Goal: Information Seeking & Learning: Learn about a topic

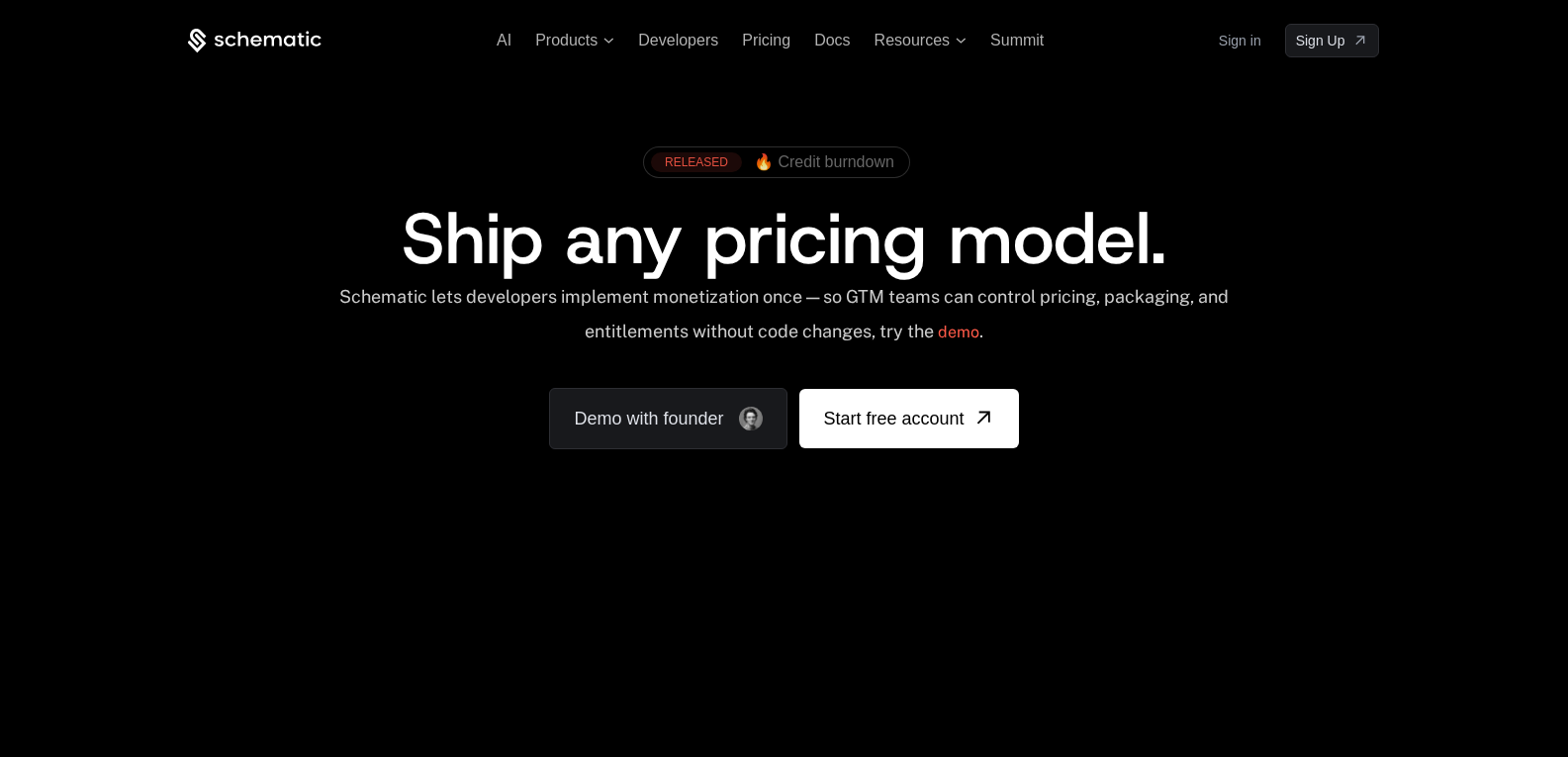
click at [810, 161] on span "🔥 Credit burndown" at bounding box center [823, 163] width 141 height 18
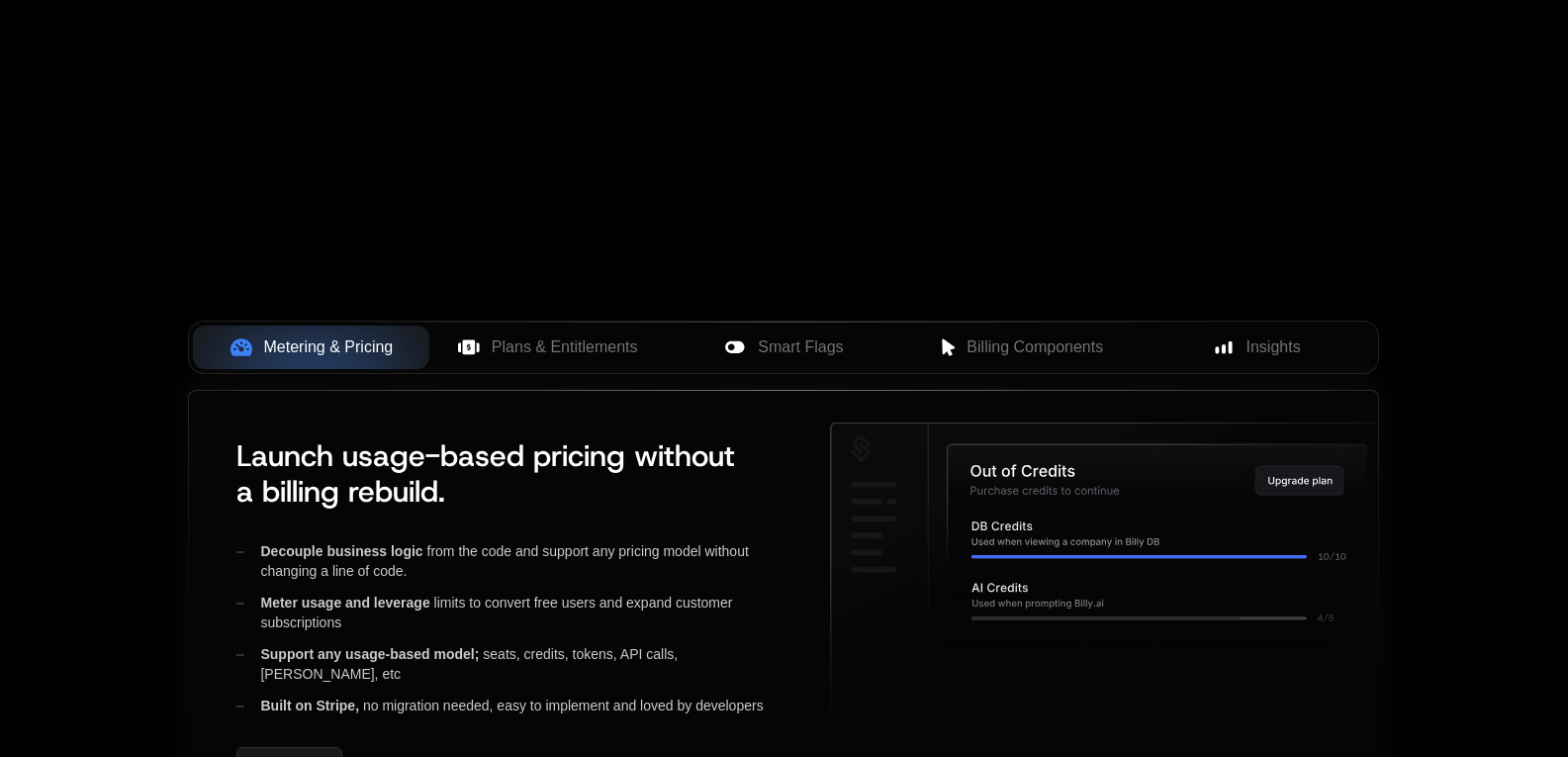
scroll to position [660, 0]
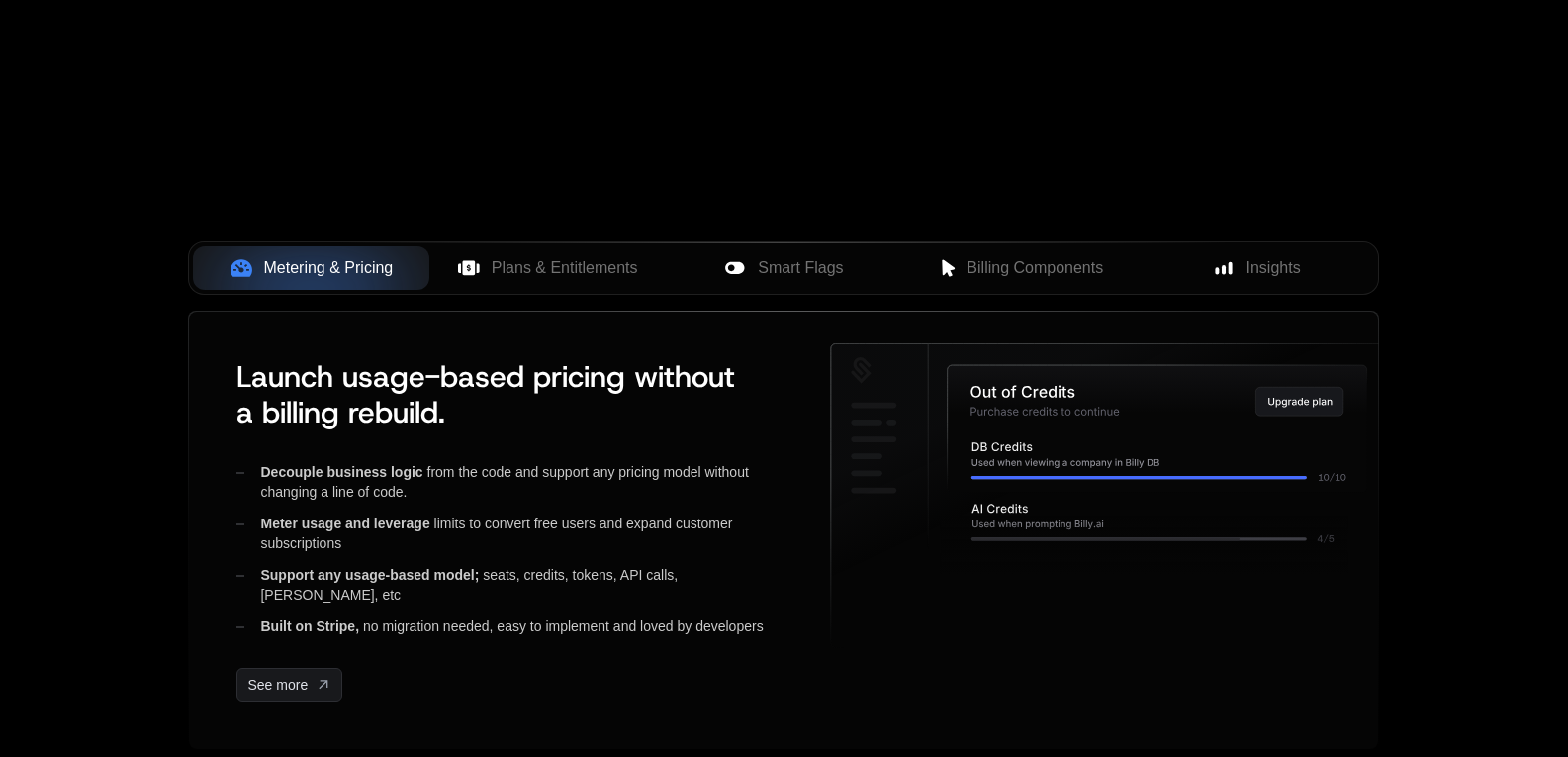
drag, startPoint x: 954, startPoint y: 152, endPoint x: 928, endPoint y: 157, distance: 26.5
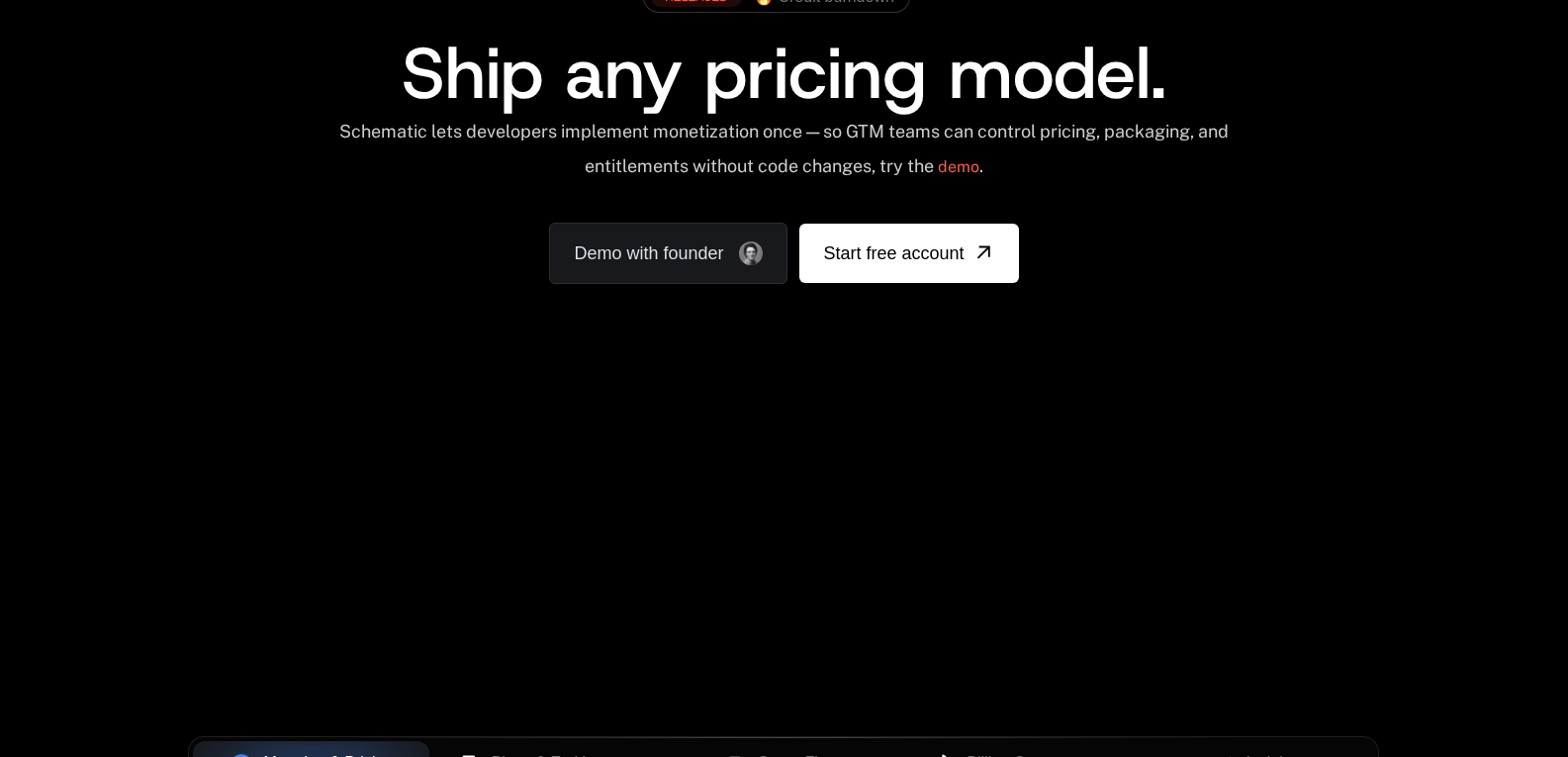
drag, startPoint x: 600, startPoint y: 410, endPoint x: 627, endPoint y: 561, distance: 153.4
click at [635, 563] on div "AI Products Developers Pricing Docs Resources Summit Sign in Sign Up RELEASED 🔥…" at bounding box center [784, 550] width 1568 height 1430
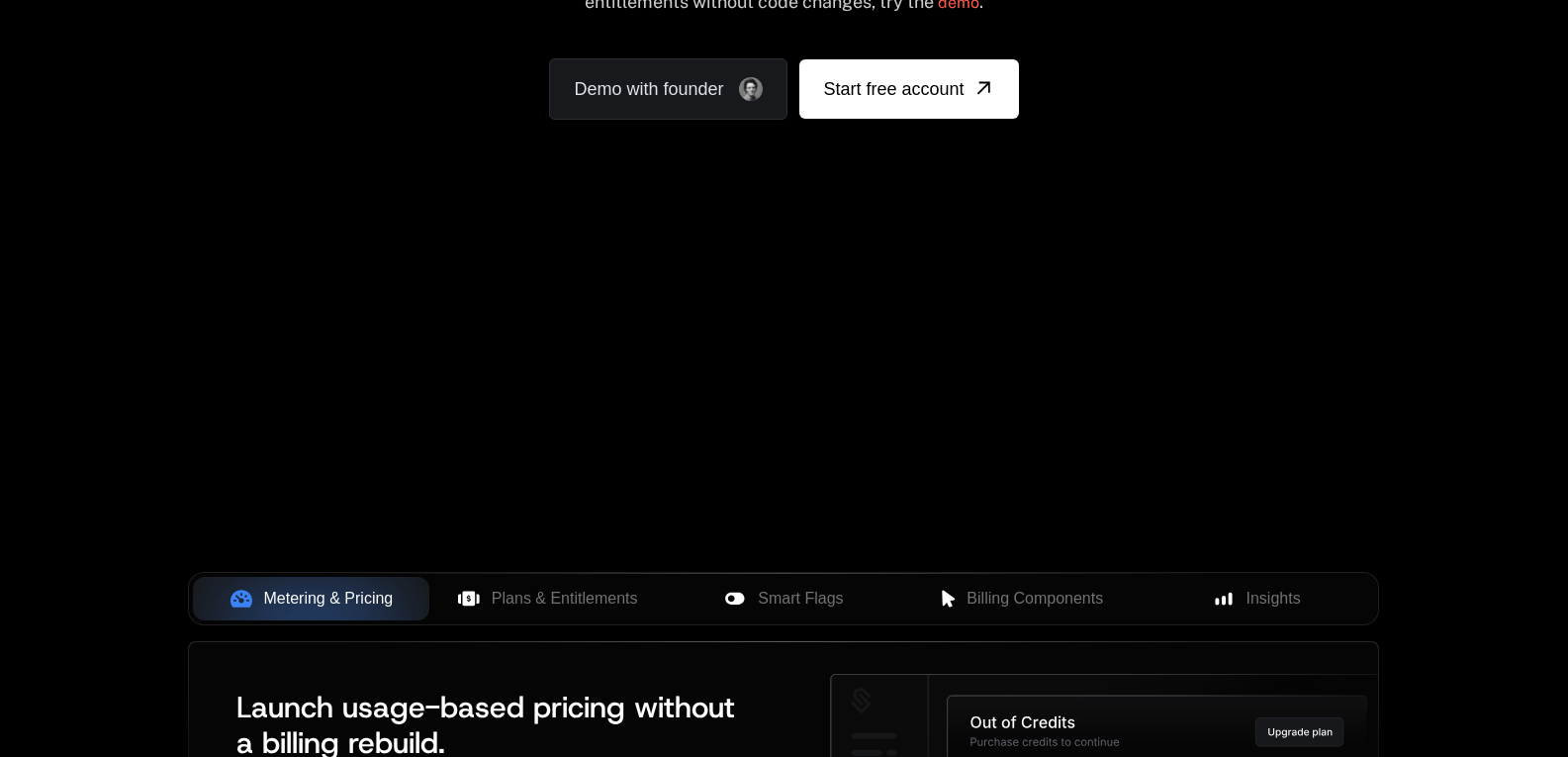
click at [1086, 263] on div "Your browser does not support the video tag." at bounding box center [784, 254] width 1286 height 834
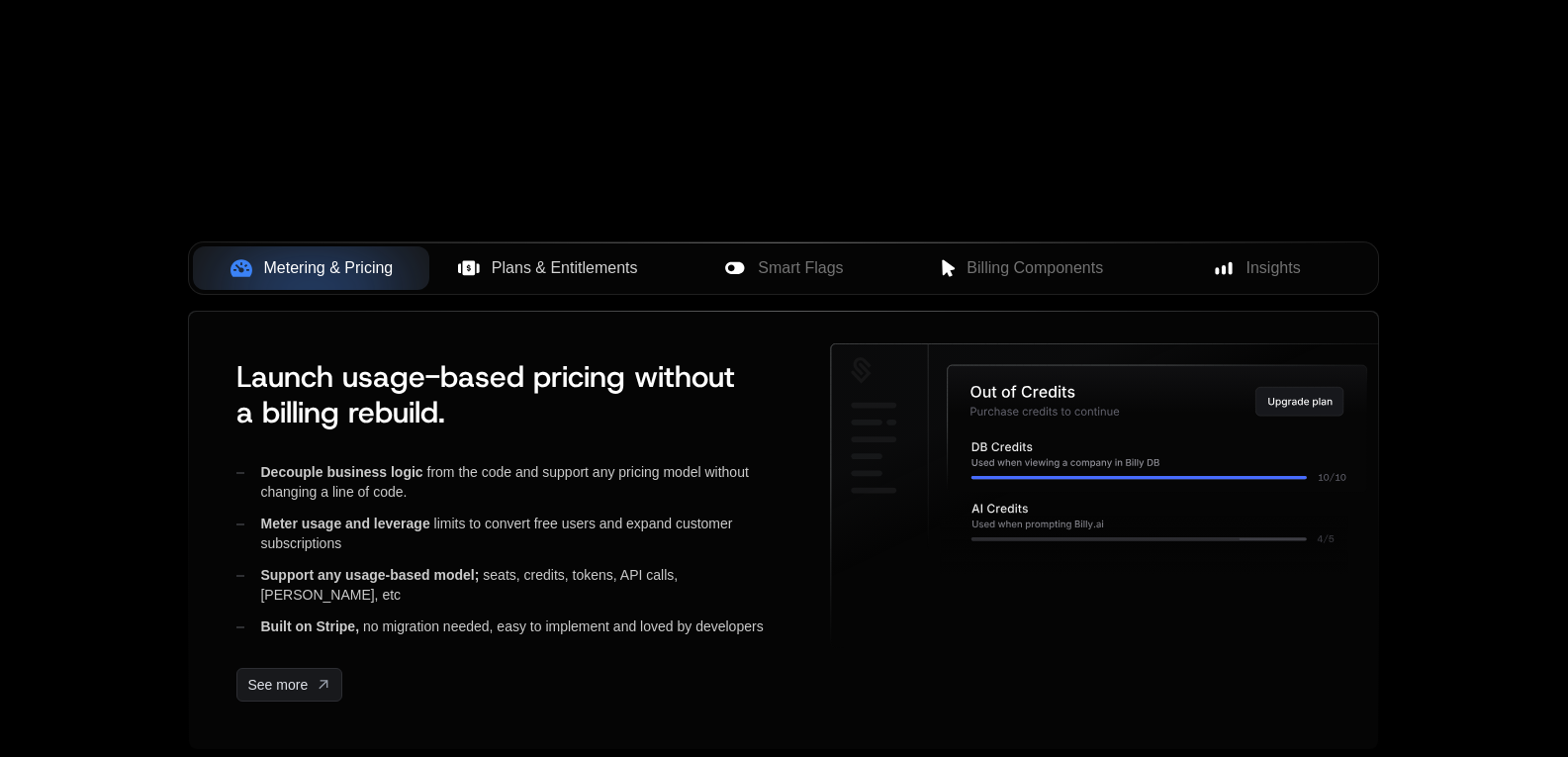
click at [536, 272] on span "Plans & Entitlements" at bounding box center [564, 268] width 147 height 24
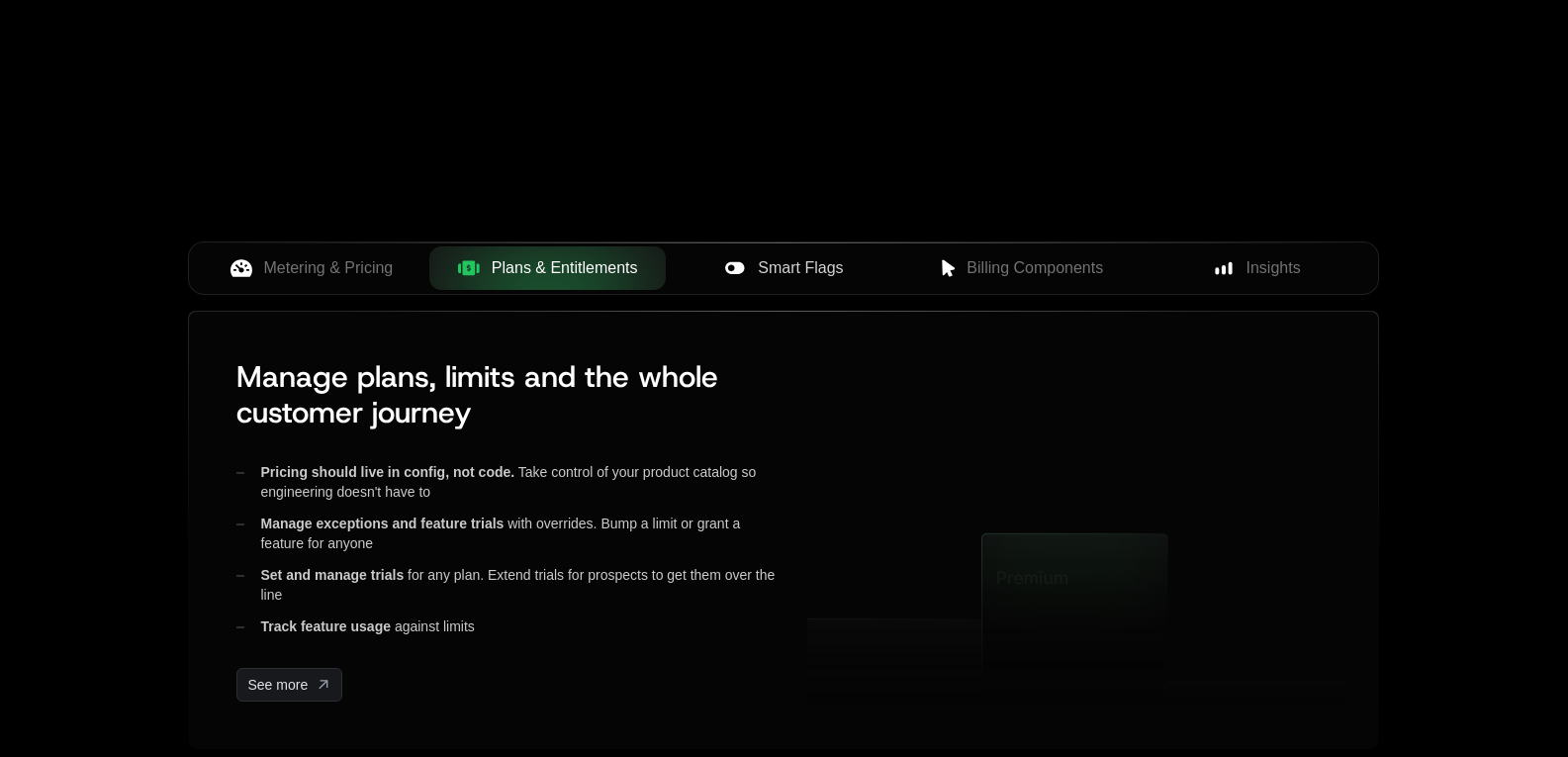
click at [770, 272] on span "Smart Flags" at bounding box center [799, 268] width 85 height 24
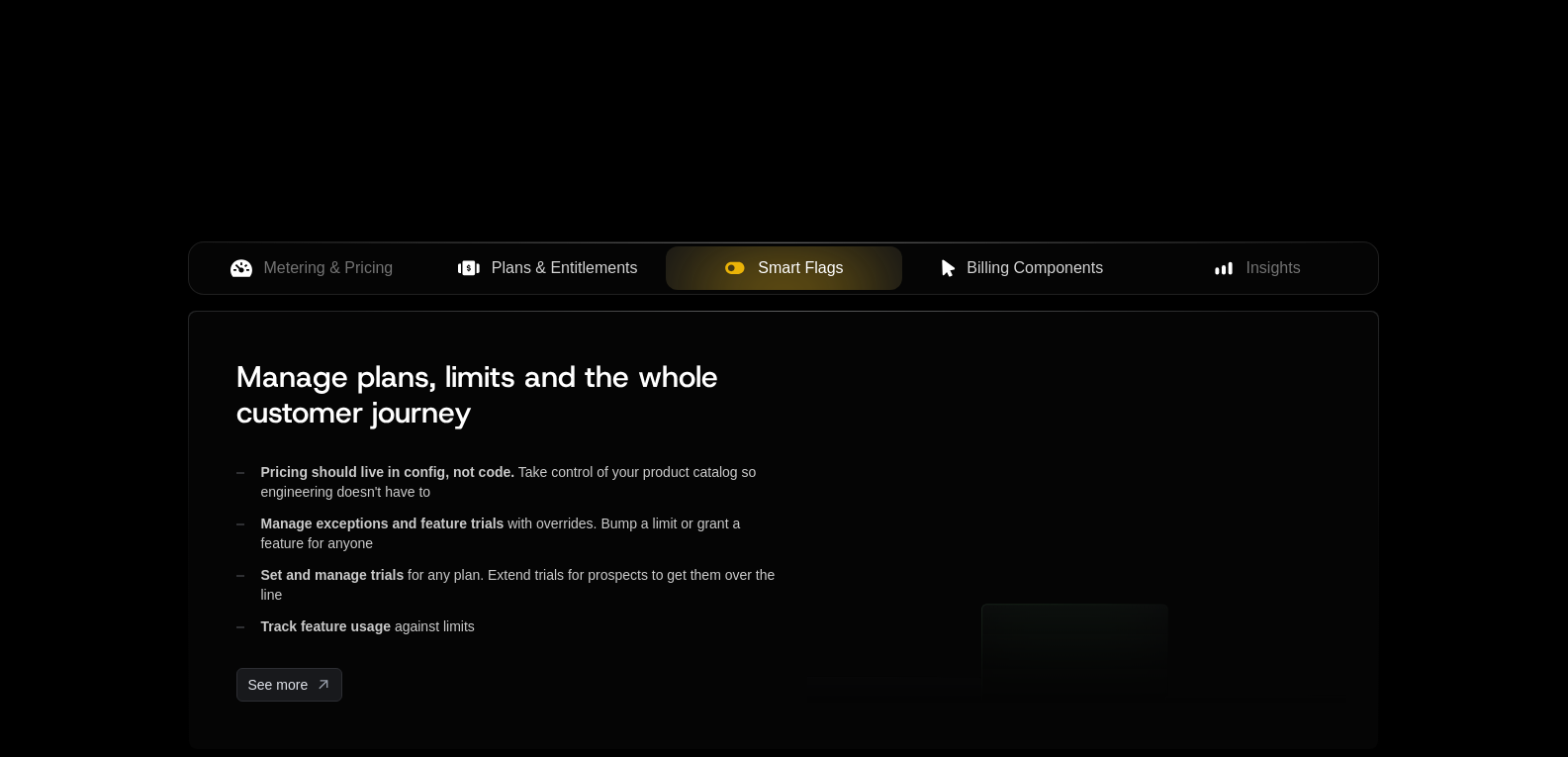
click at [925, 266] on div "Billing Components" at bounding box center [1020, 268] width 204 height 24
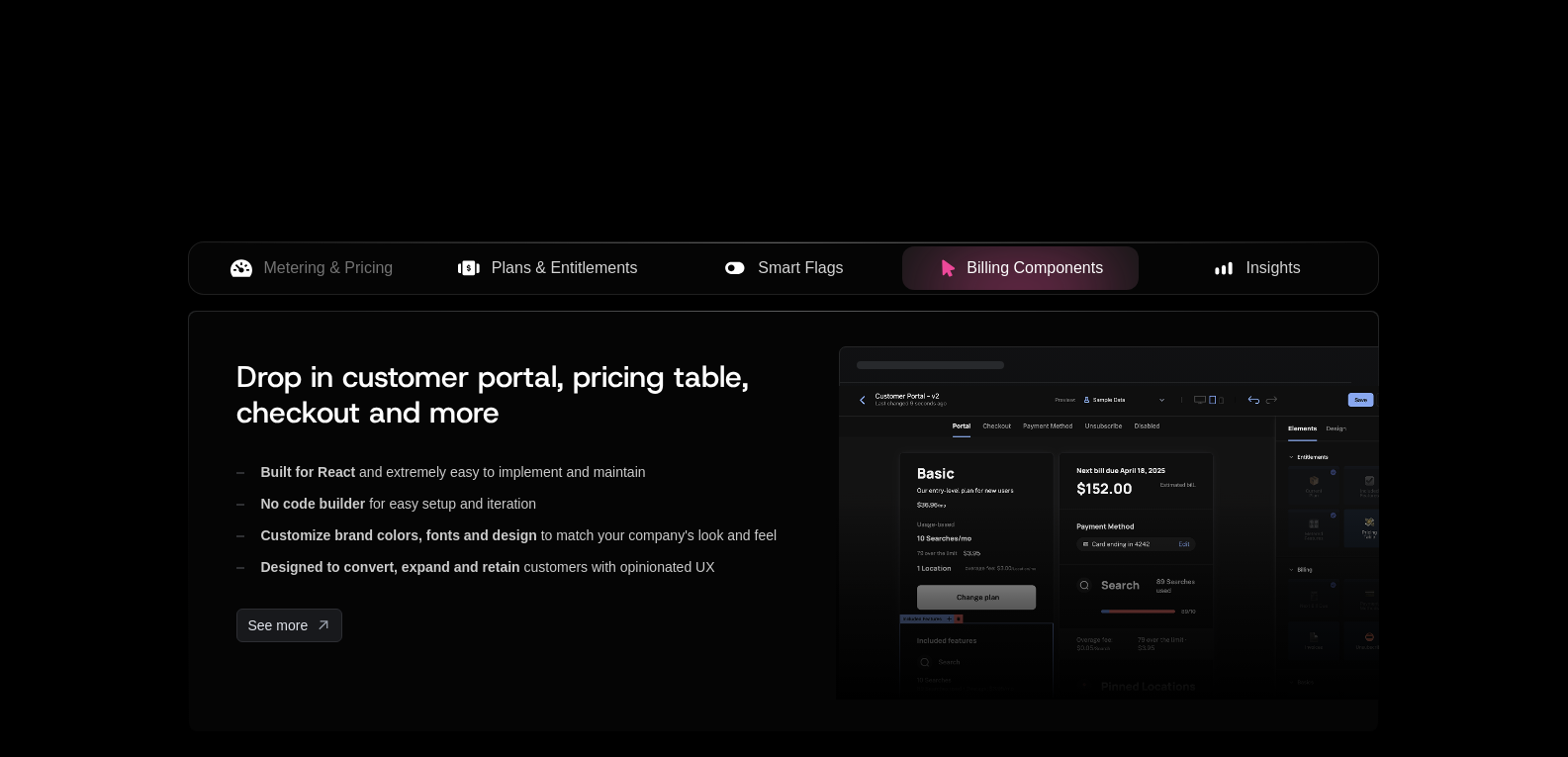
click at [1276, 273] on span "Insights" at bounding box center [1274, 268] width 55 height 24
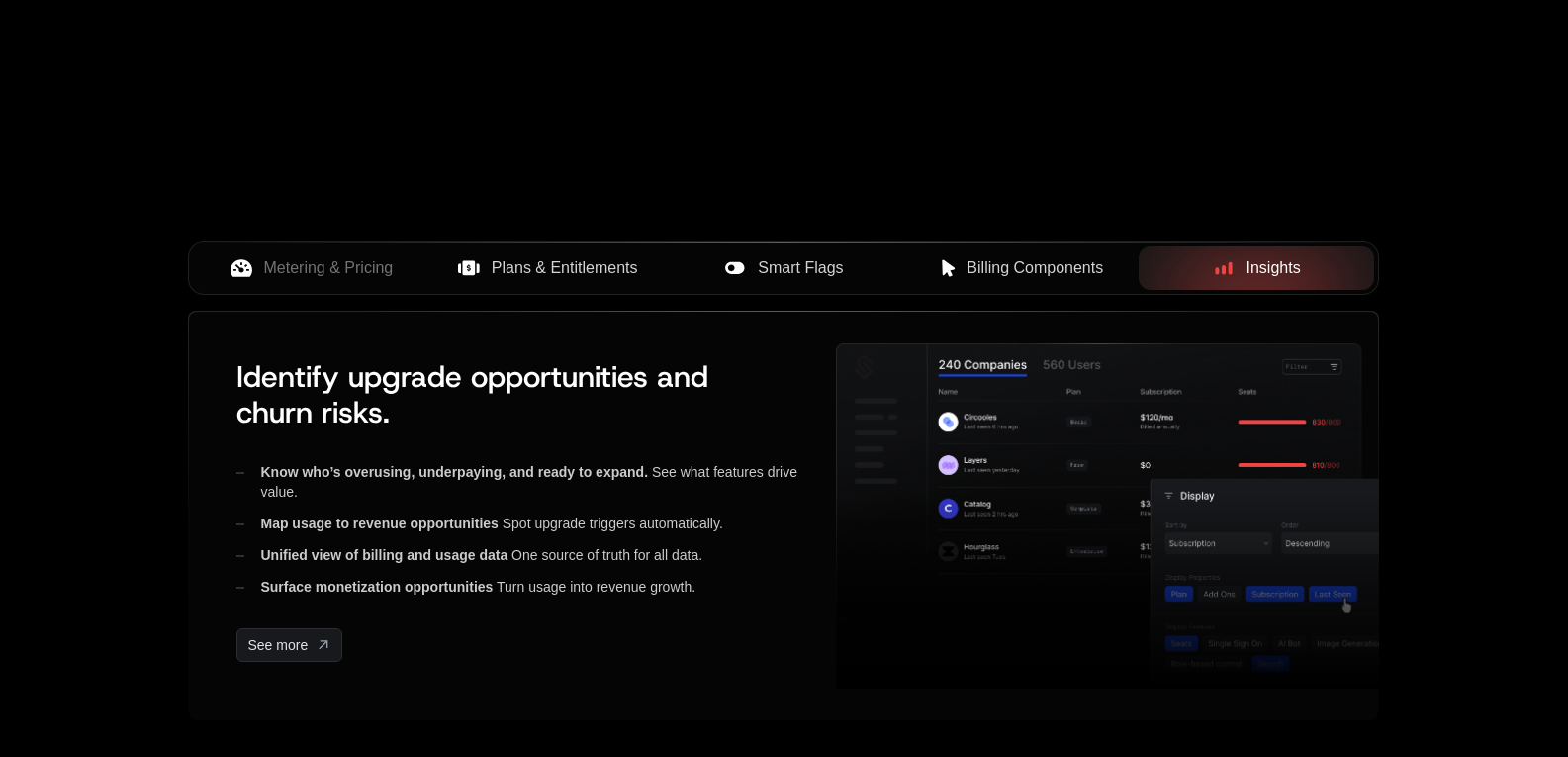
click at [1151, 276] on div at bounding box center [1256, 268] width 236 height 44
click at [1070, 276] on span "Billing Components" at bounding box center [1035, 268] width 137 height 24
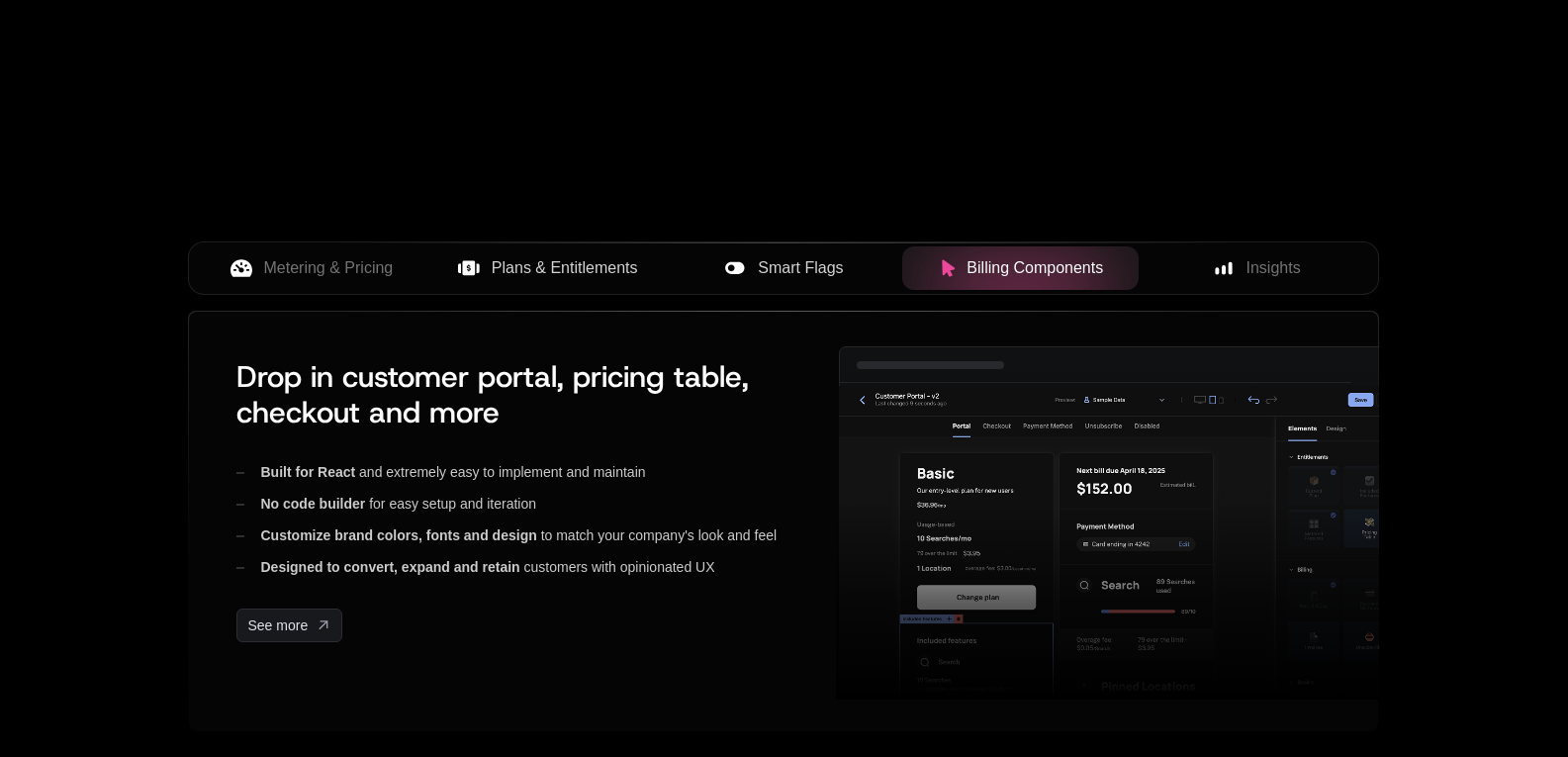
click at [1205, 256] on div "Insights" at bounding box center [1256, 268] width 204 height 24
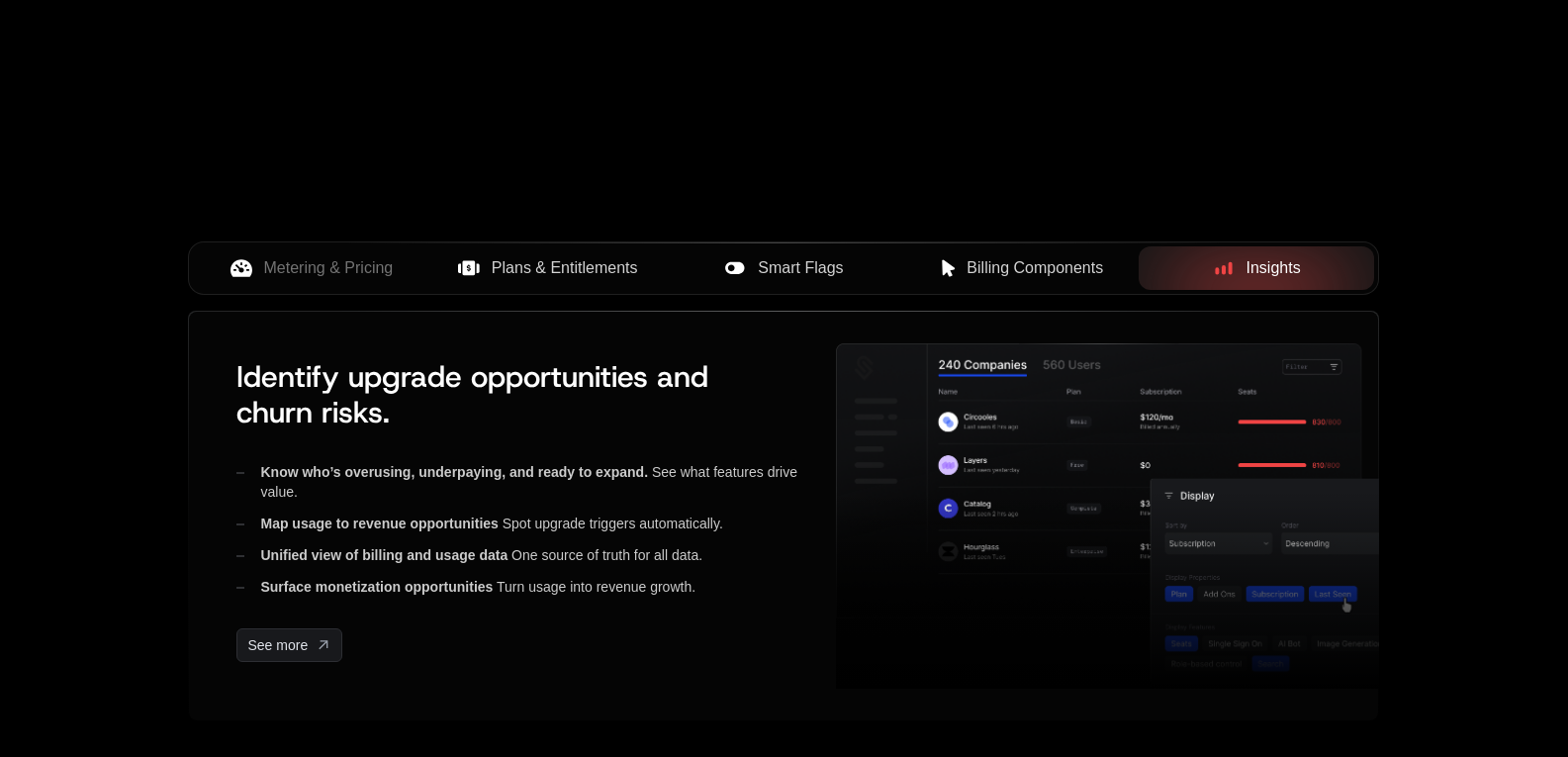
click at [1009, 285] on button "Billing Components" at bounding box center [1020, 268] width 236 height 44
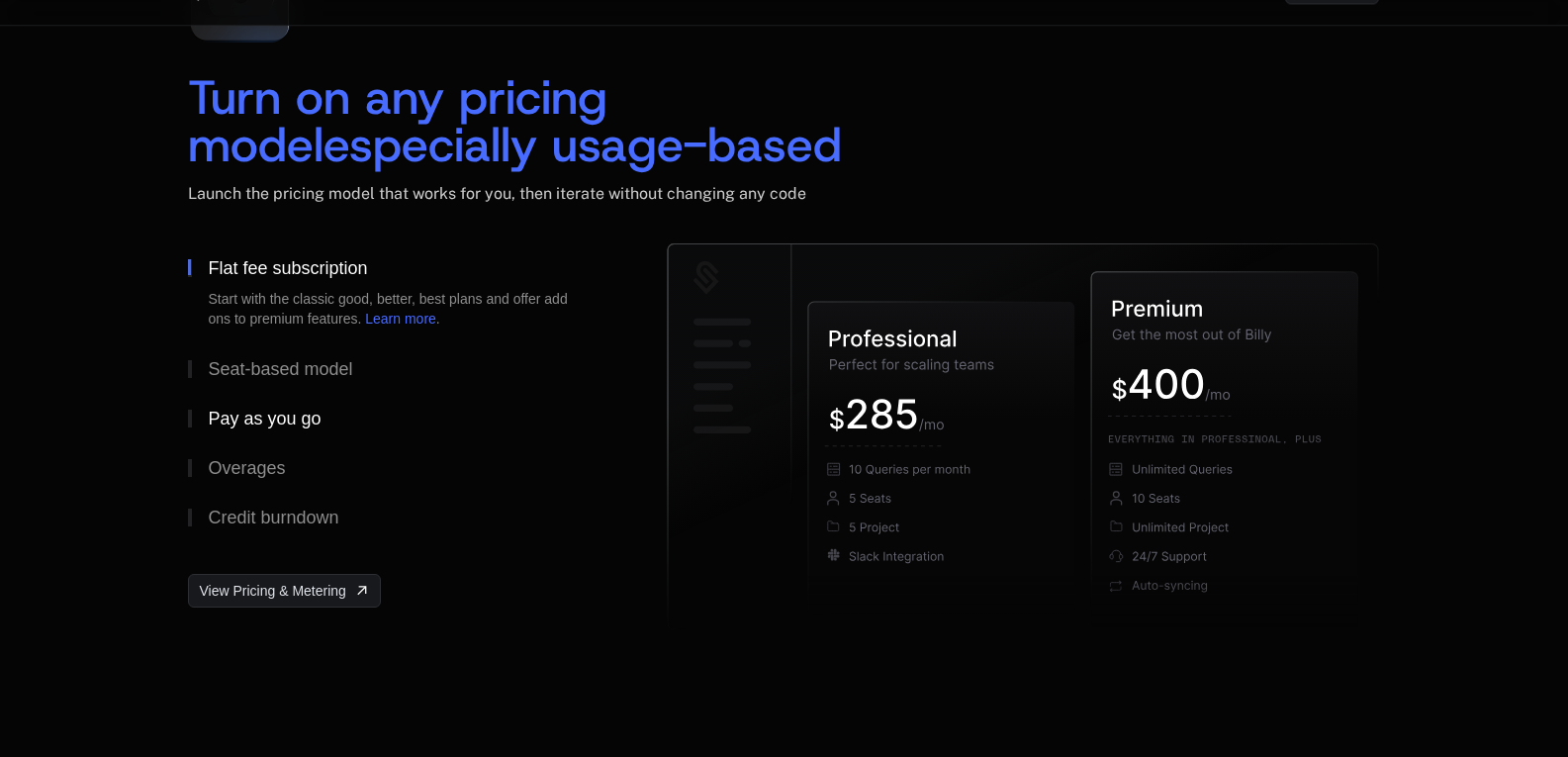
scroll to position [2970, 0]
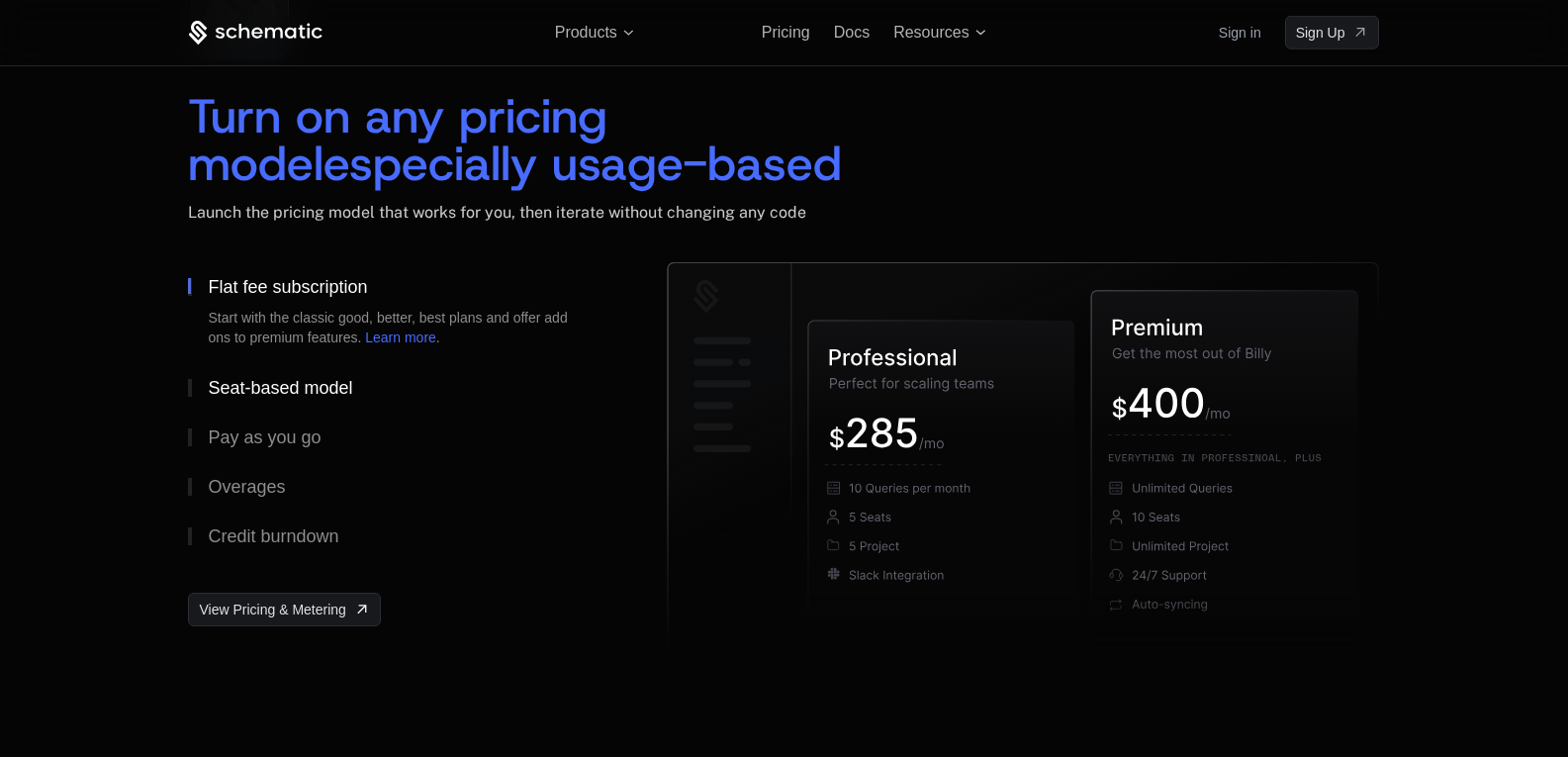
click at [275, 386] on div "Seat-based model" at bounding box center [279, 388] width 145 height 18
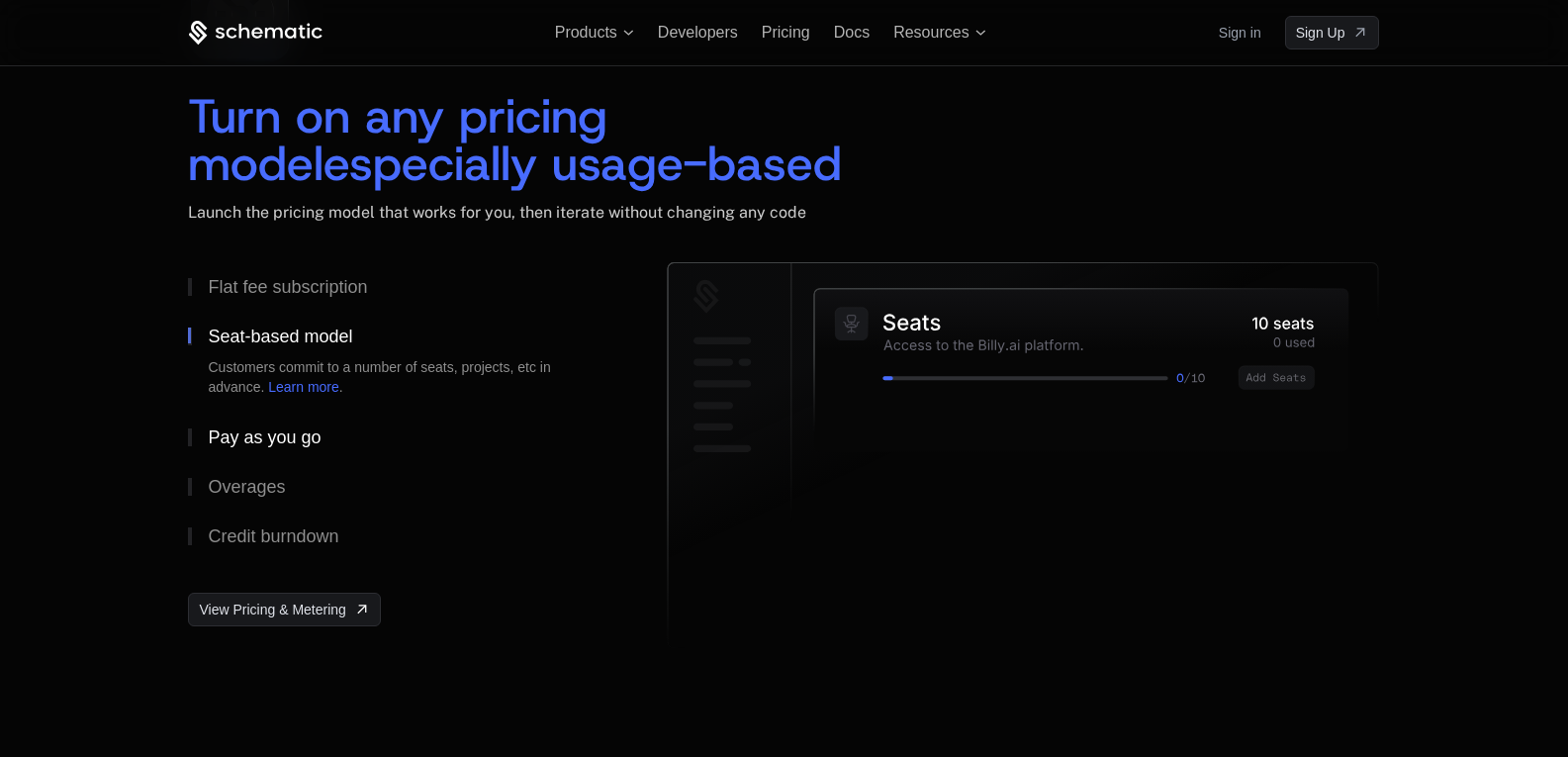
click at [261, 448] on button "Pay as you go" at bounding box center [396, 438] width 416 height 50
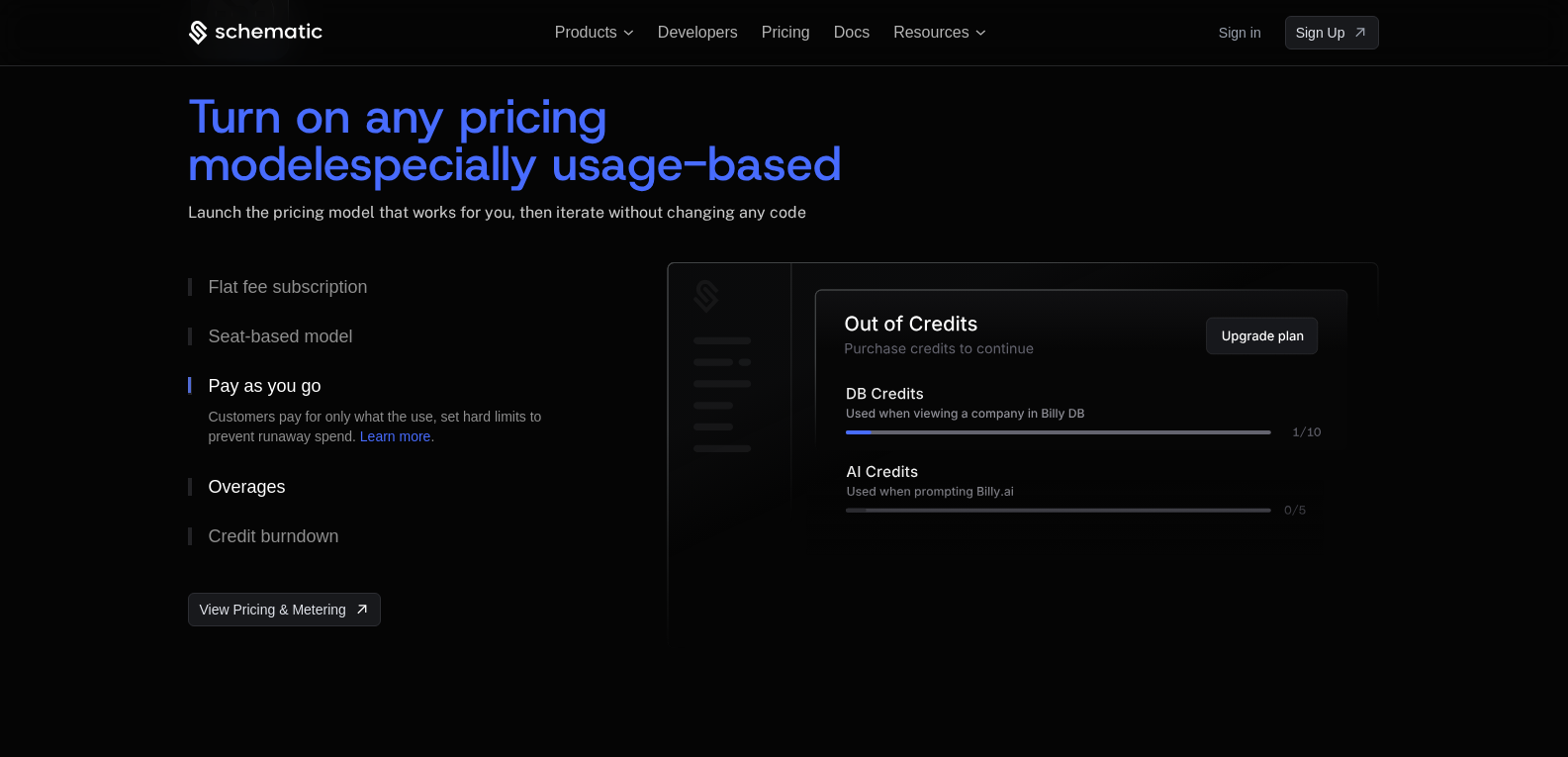
click at [251, 505] on button "Overages" at bounding box center [396, 488] width 416 height 50
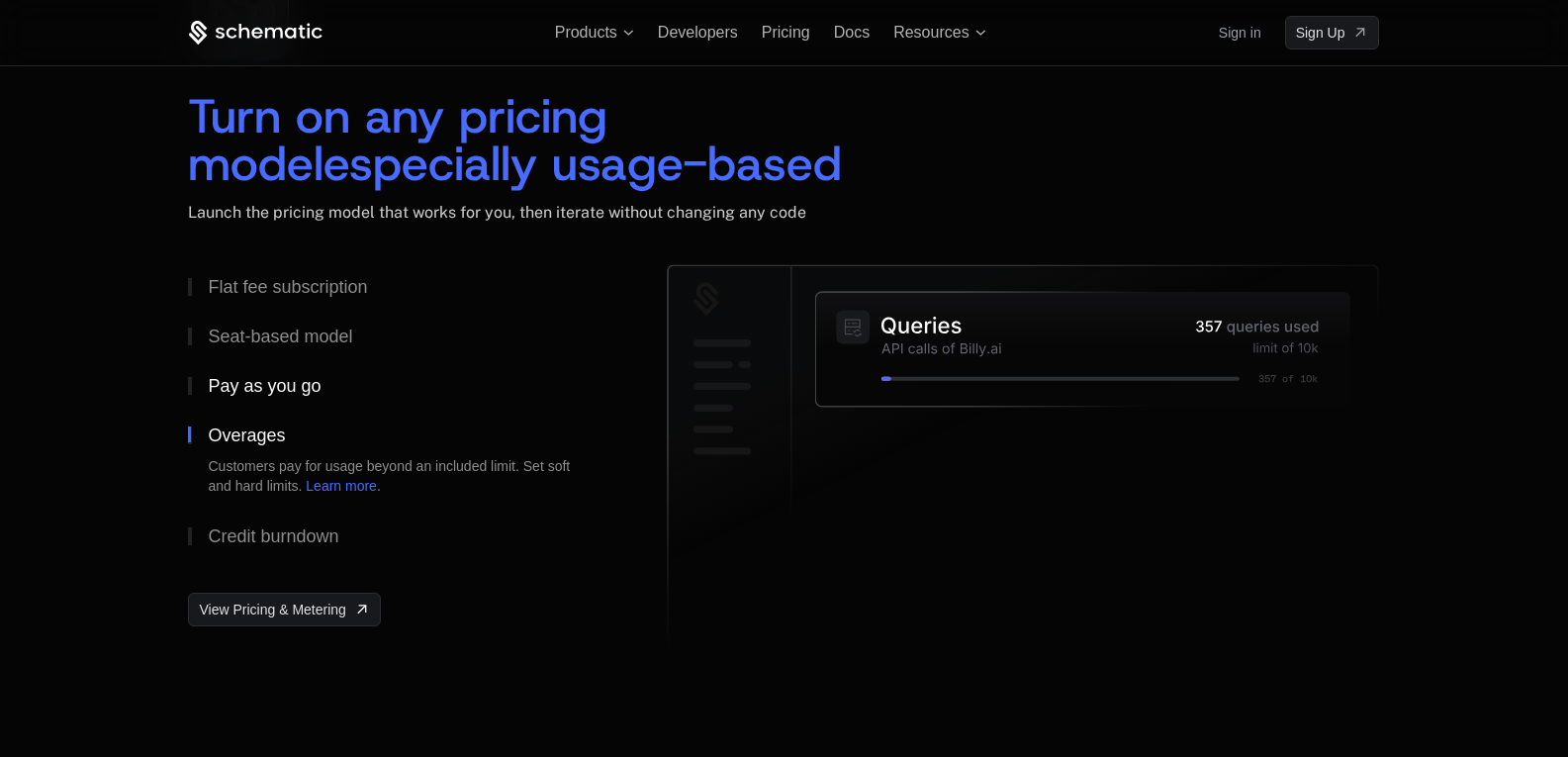
click at [278, 370] on button "Pay as you go" at bounding box center [396, 386] width 416 height 50
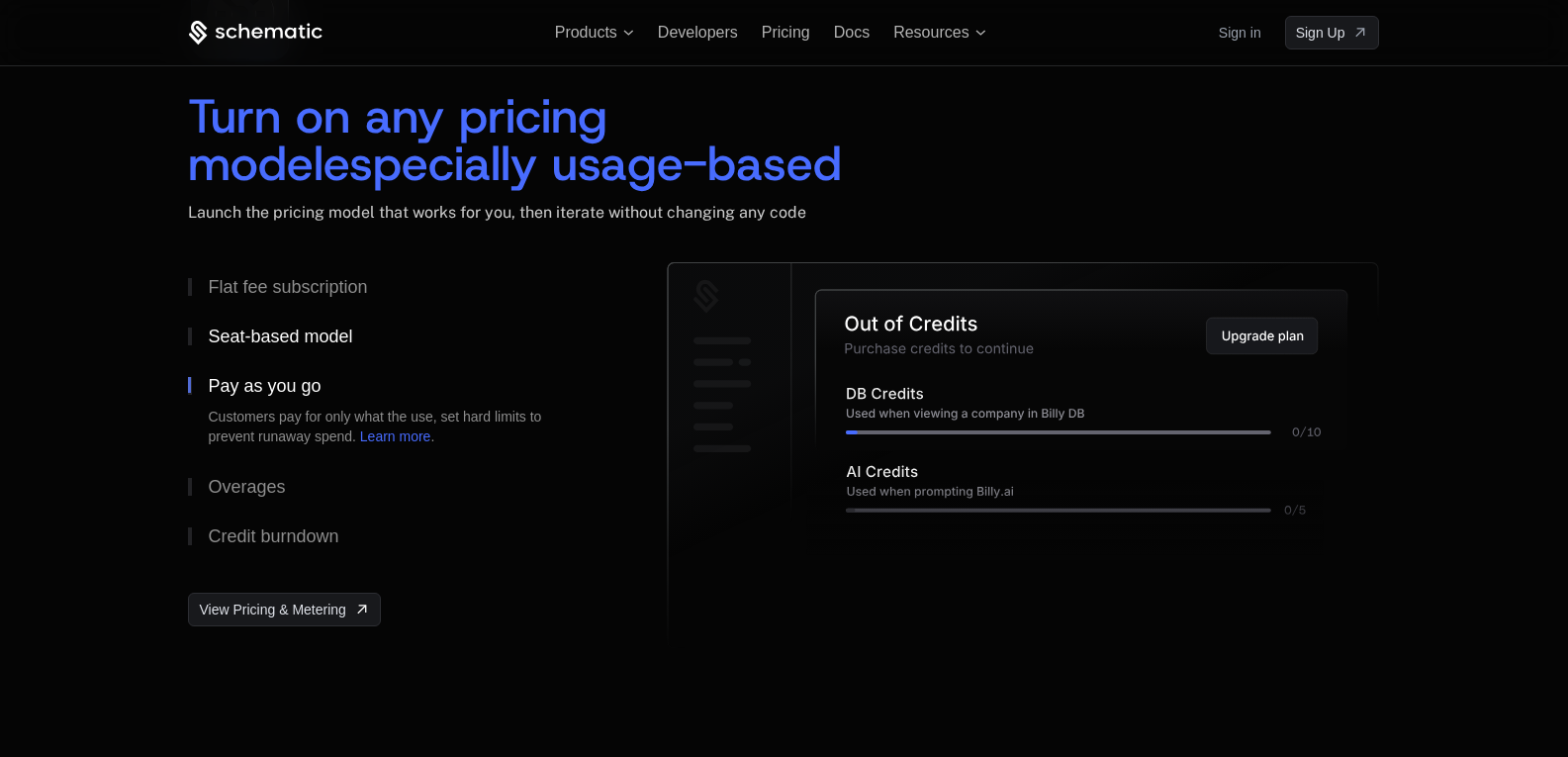
click at [283, 341] on div "Seat-based model" at bounding box center [279, 337] width 145 height 18
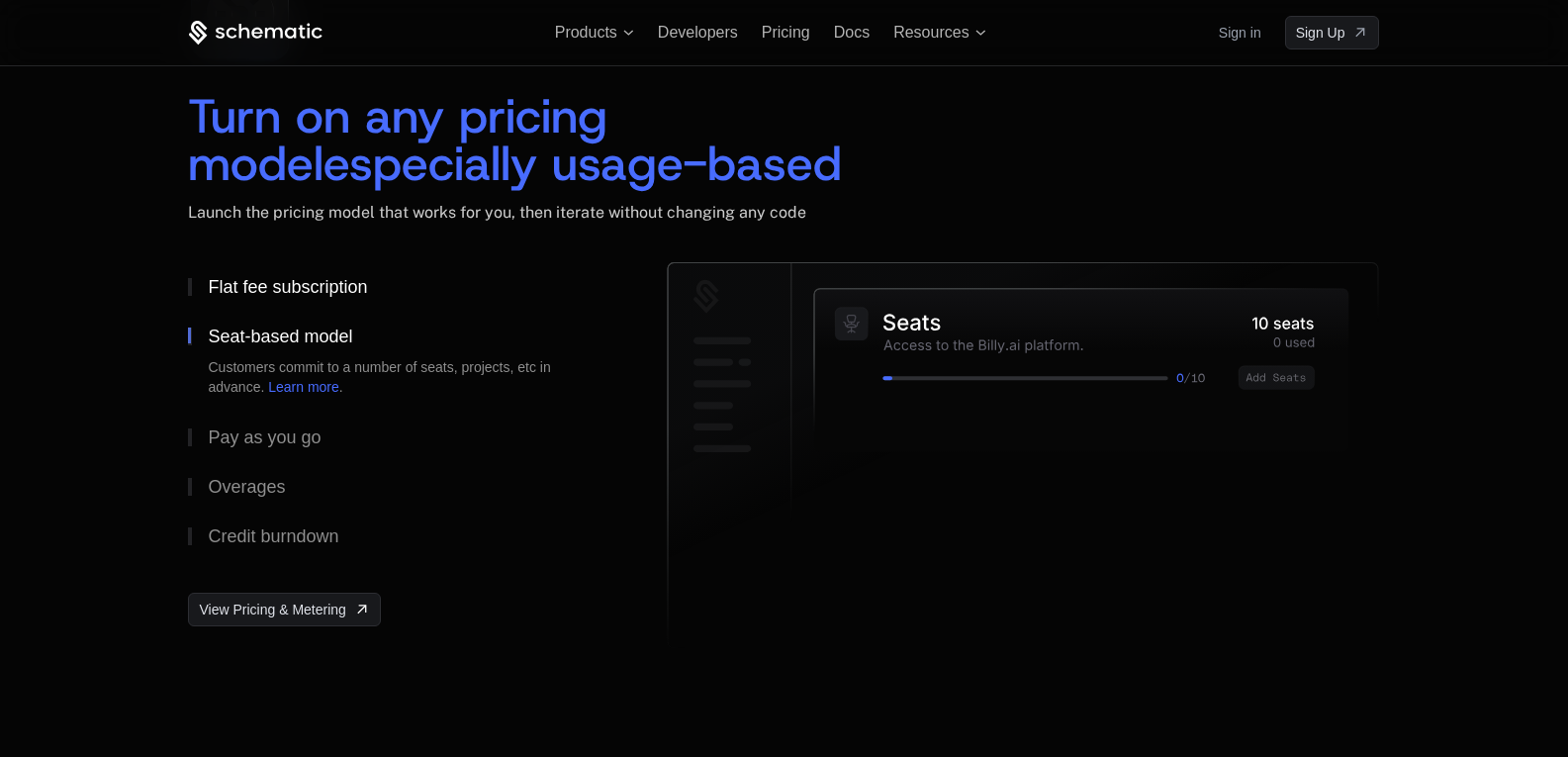
click at [294, 284] on div "Flat fee subscription" at bounding box center [287, 287] width 159 height 18
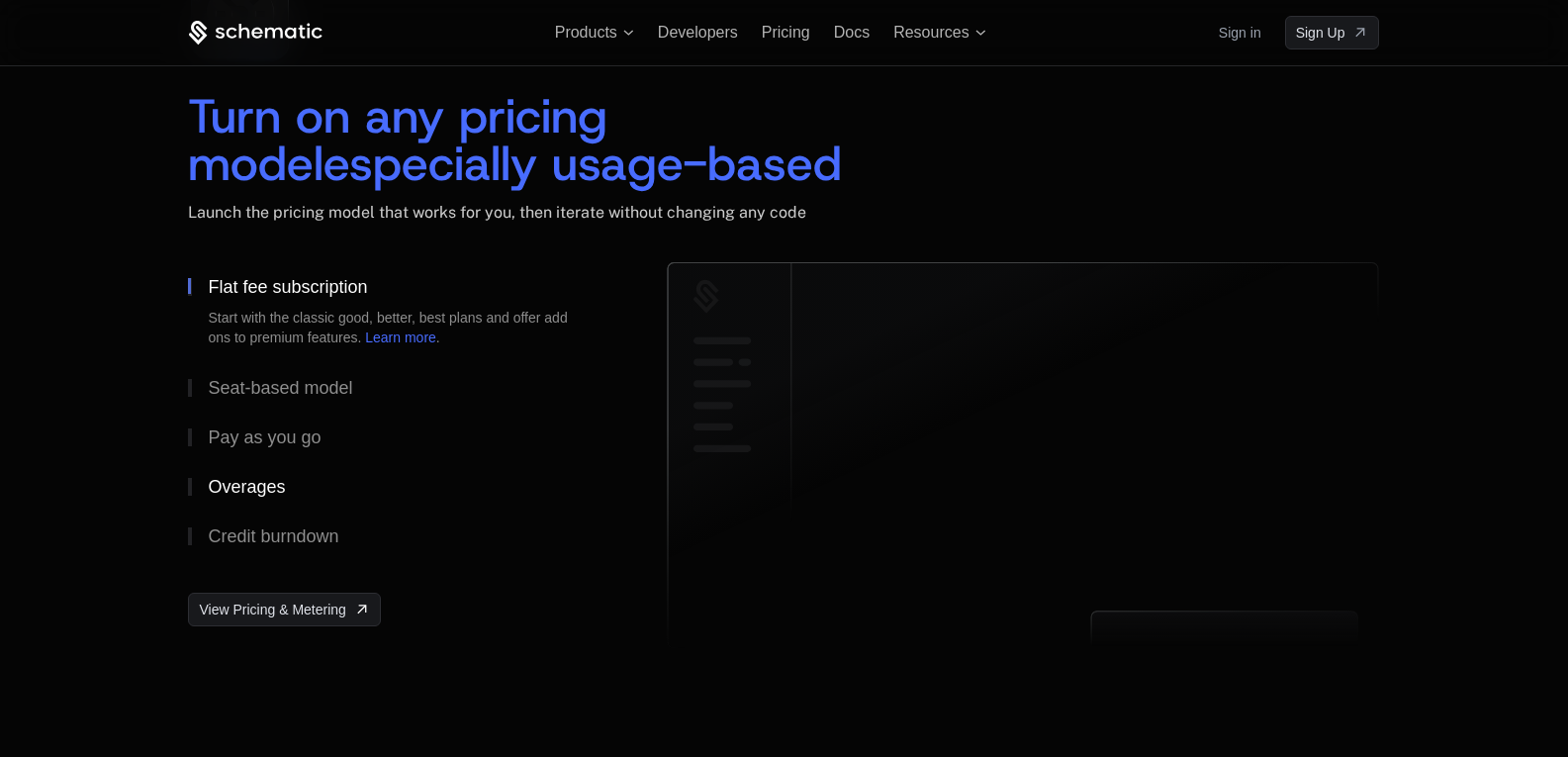
click at [261, 486] on div "Overages" at bounding box center [245, 487] width 77 height 18
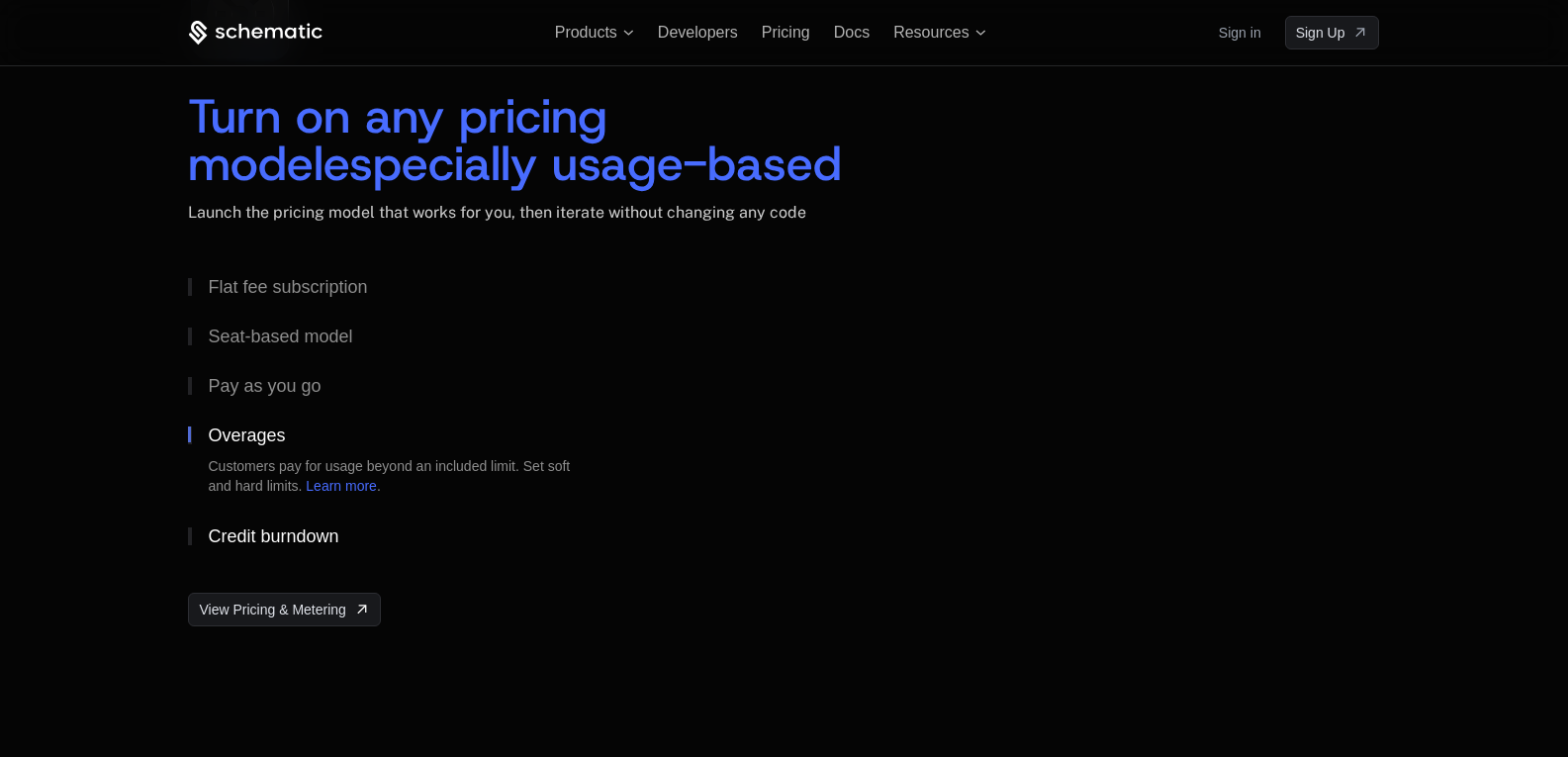
click at [255, 521] on button "Credit burndown" at bounding box center [396, 537] width 416 height 50
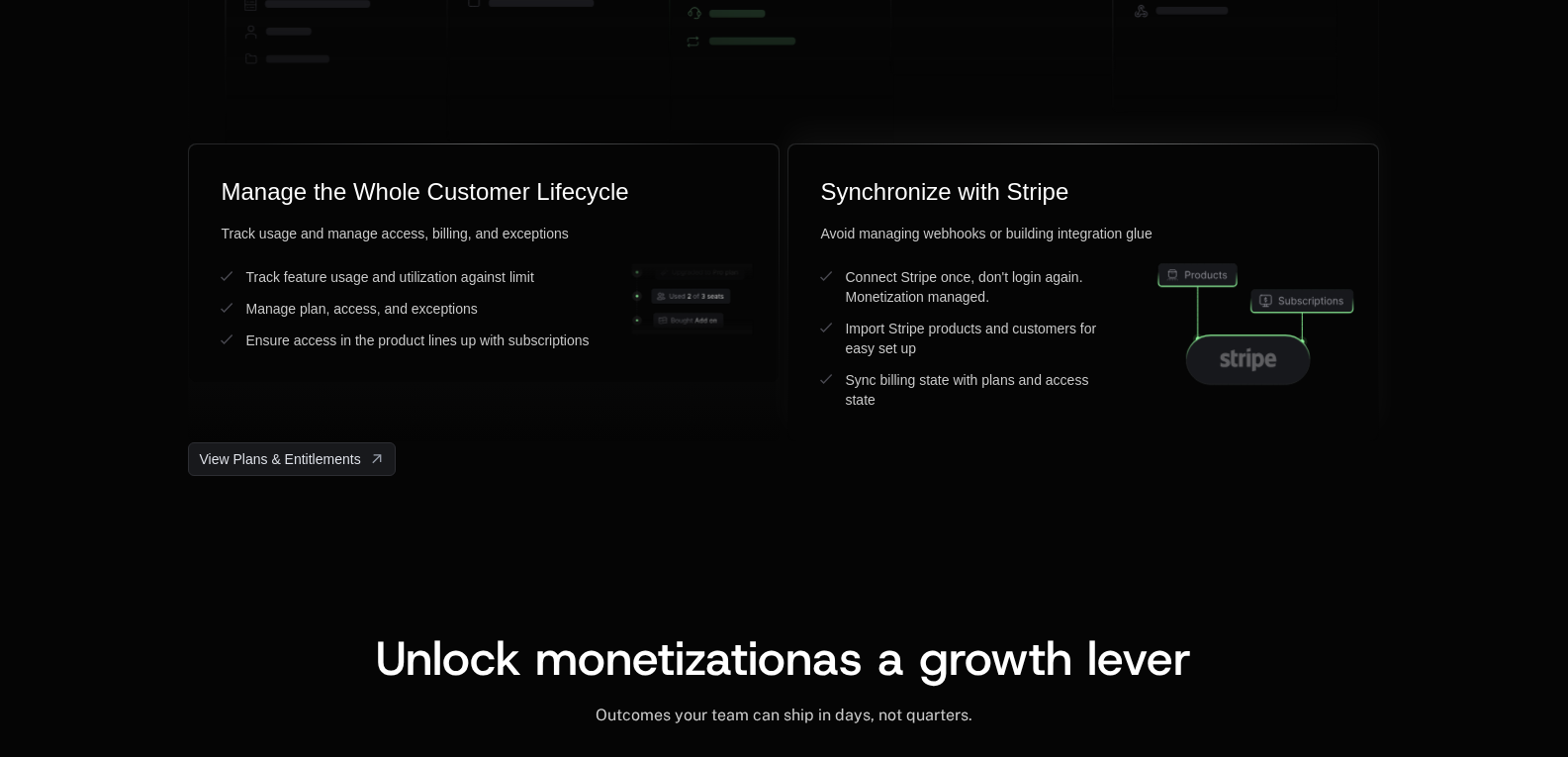
scroll to position [5445, 0]
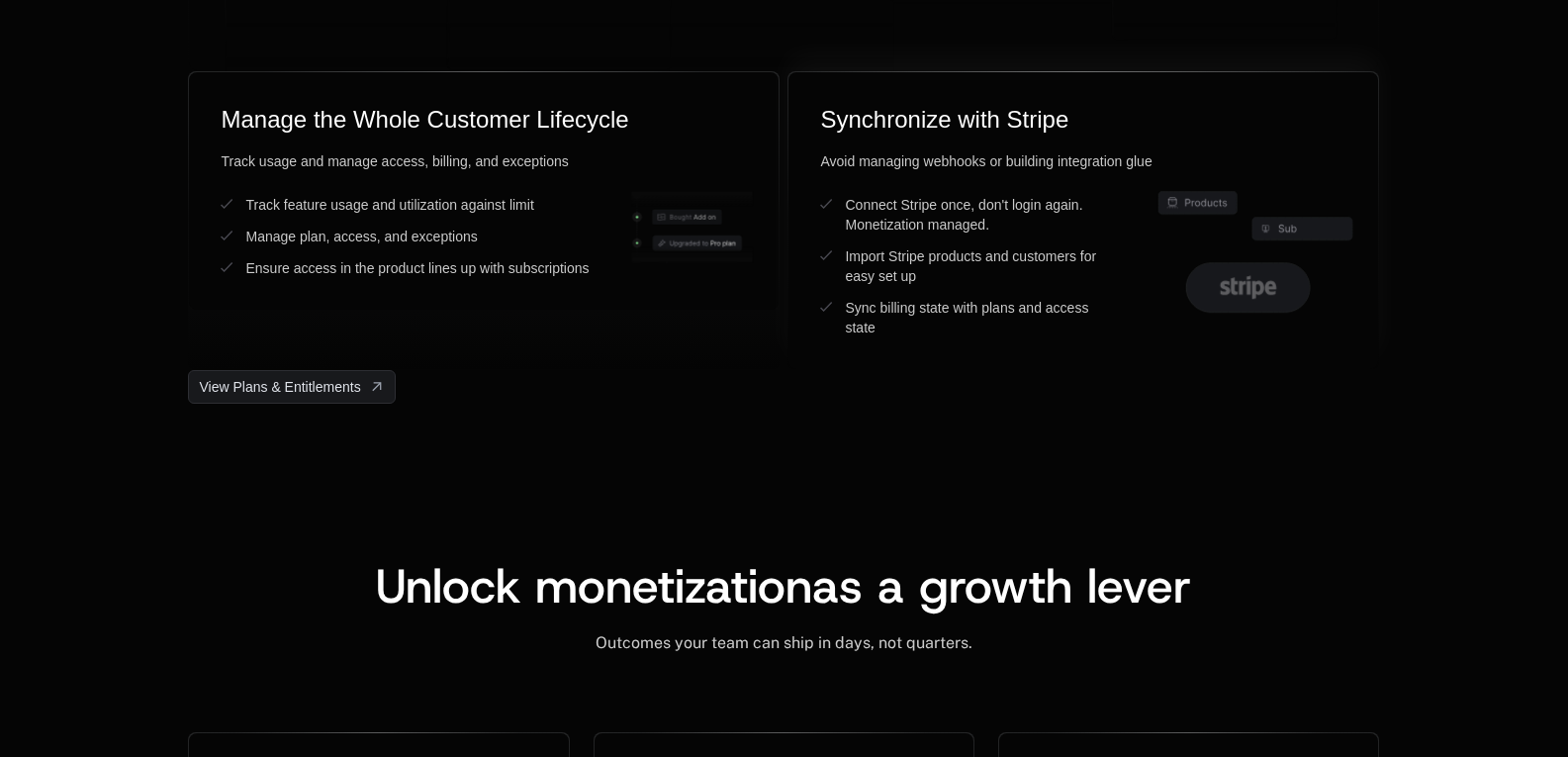
click at [1249, 283] on icon at bounding box center [1249, 287] width 57 height 24
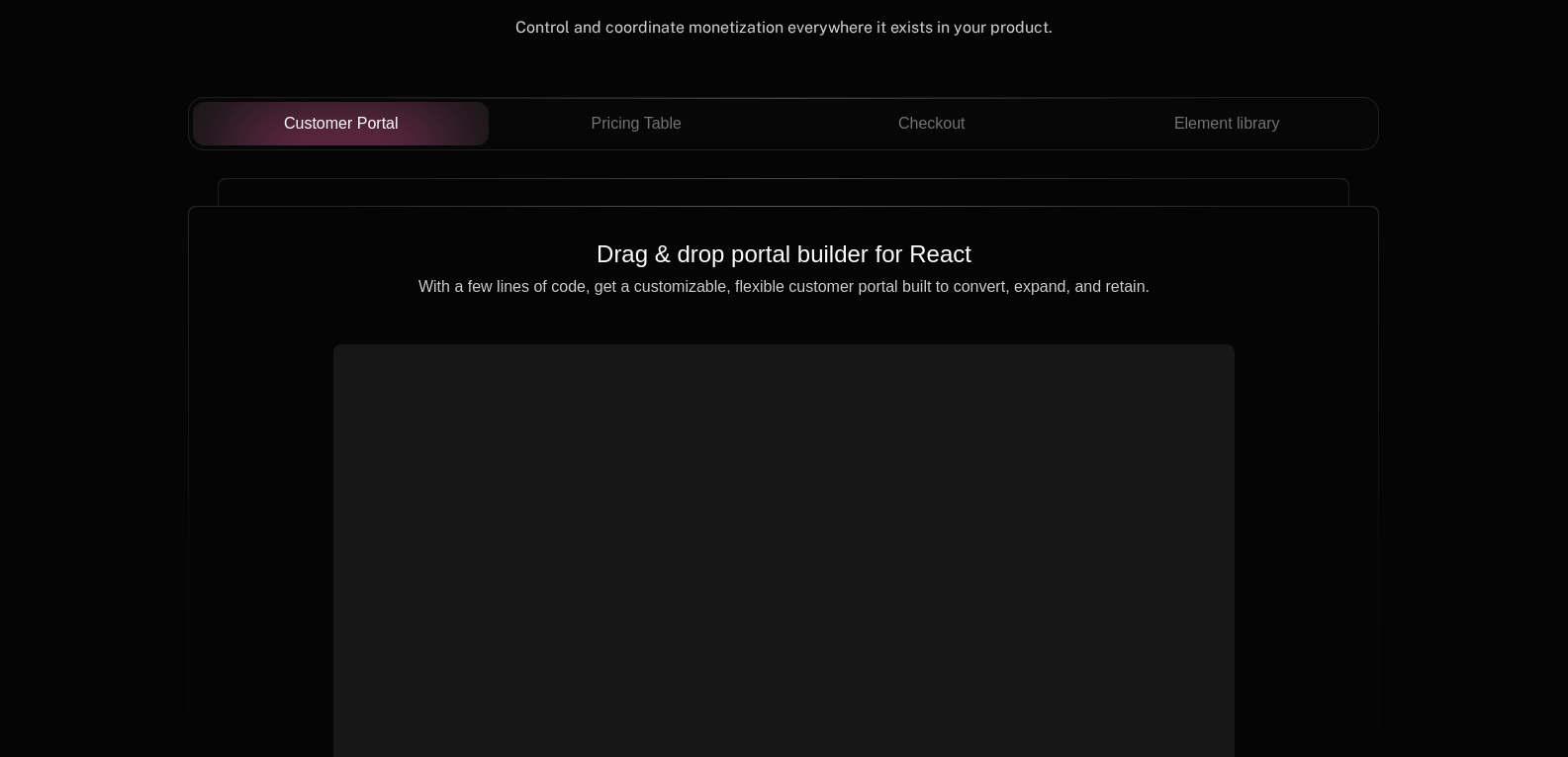
scroll to position [7095, 0]
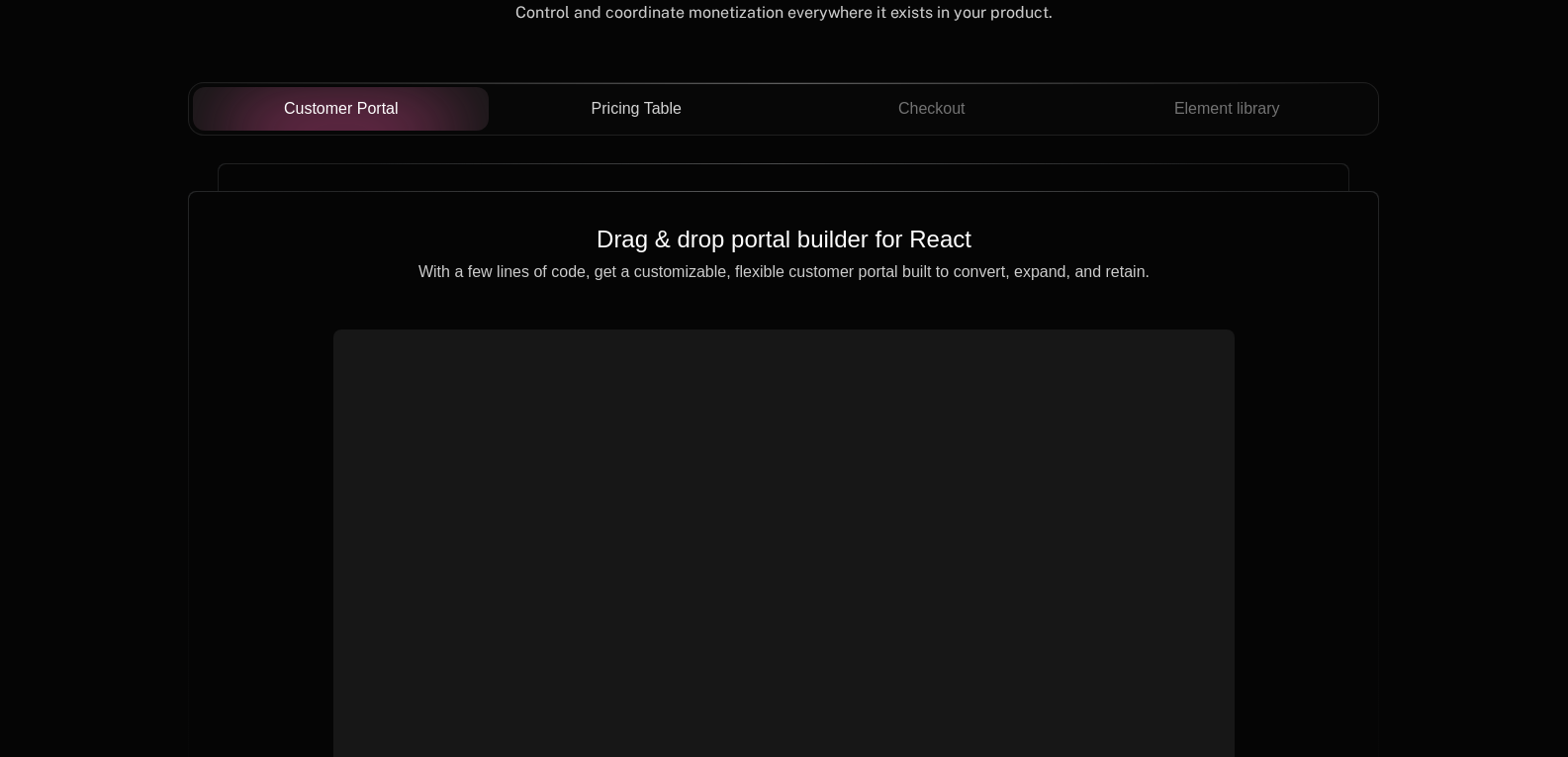
click at [647, 104] on span "Pricing Table" at bounding box center [637, 109] width 90 height 24
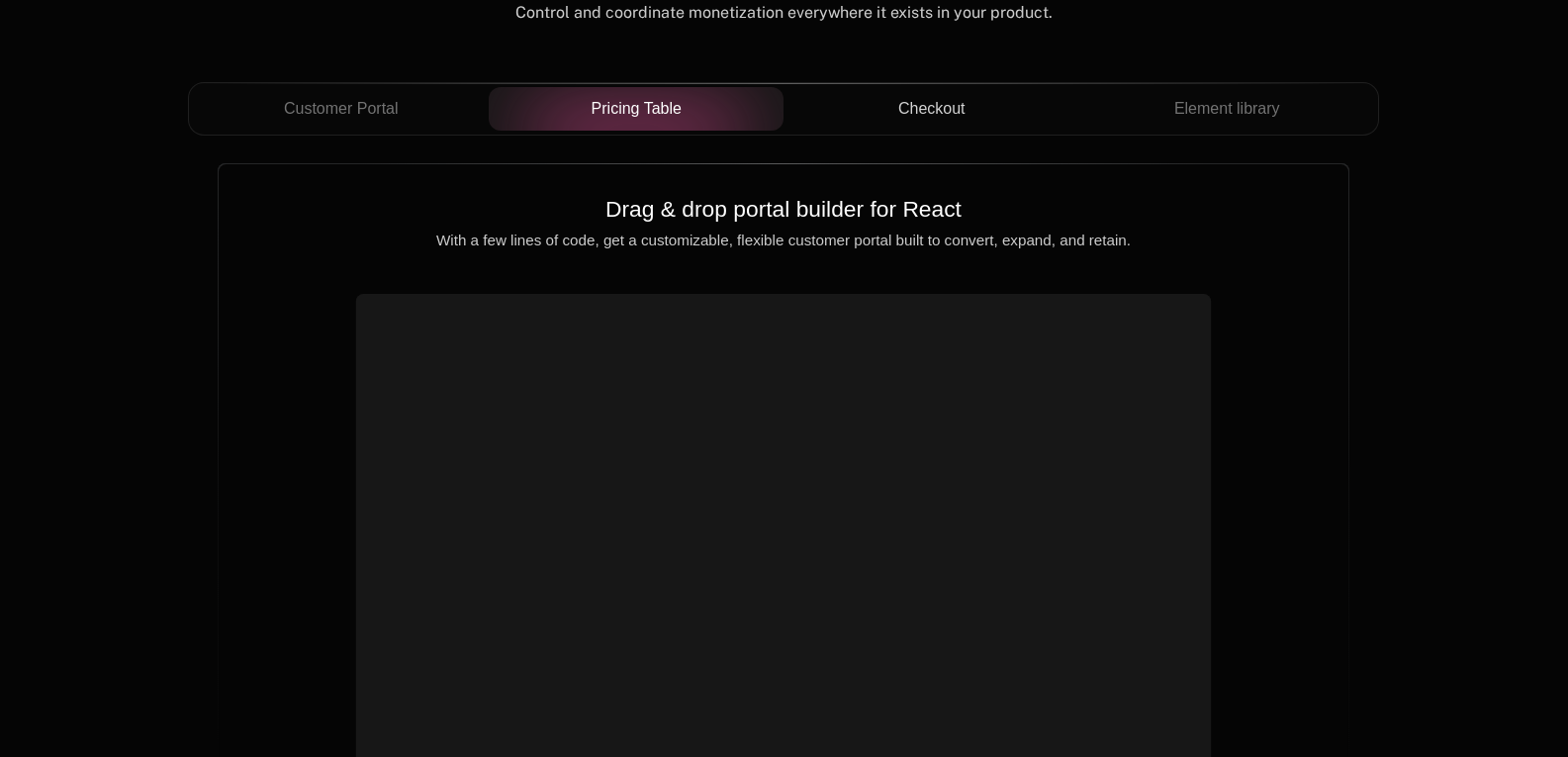
click at [923, 103] on span "Checkout" at bounding box center [931, 109] width 67 height 24
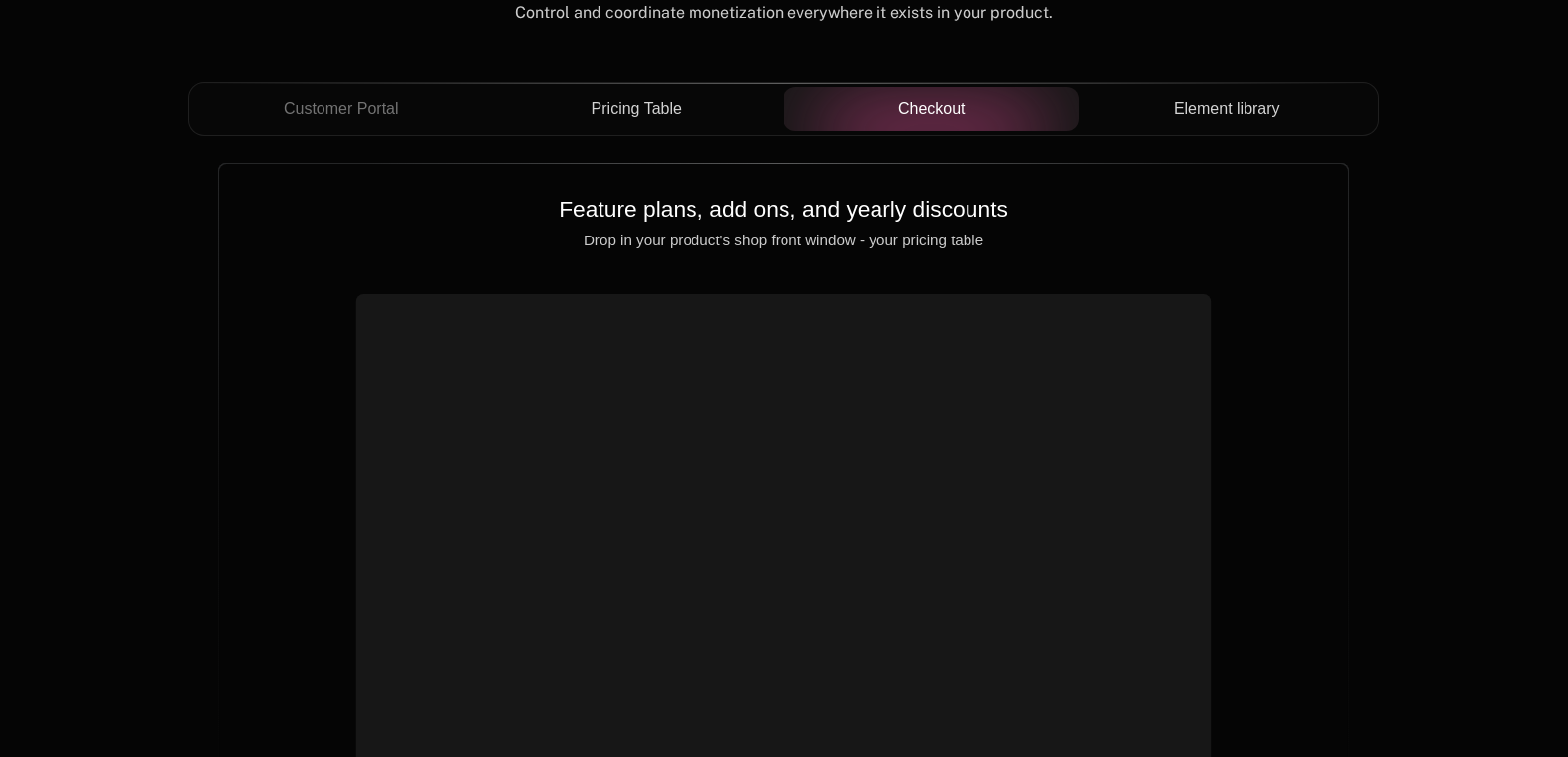
click at [1131, 112] on div "Element library" at bounding box center [1227, 109] width 264 height 24
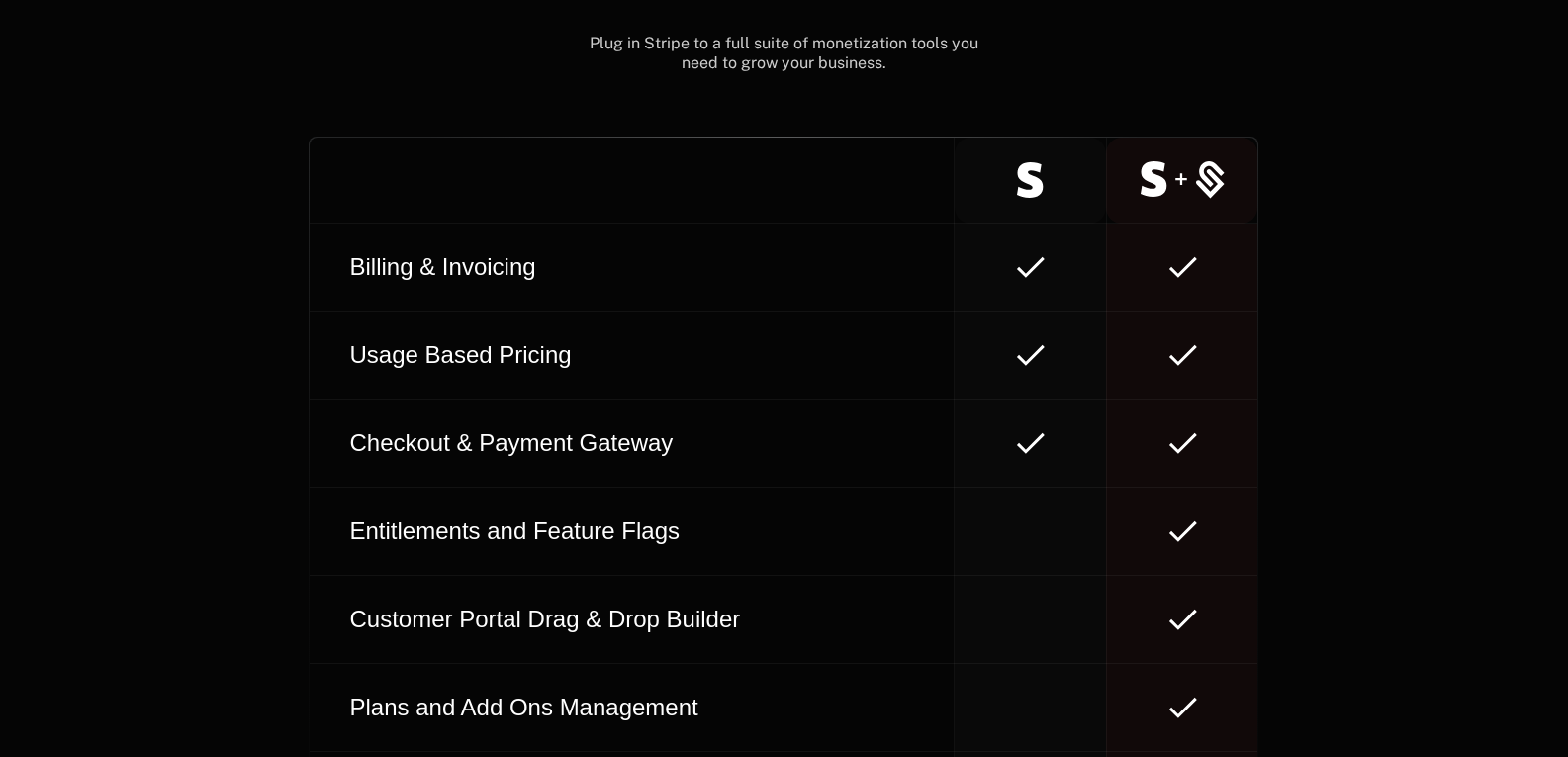
scroll to position [11384, 0]
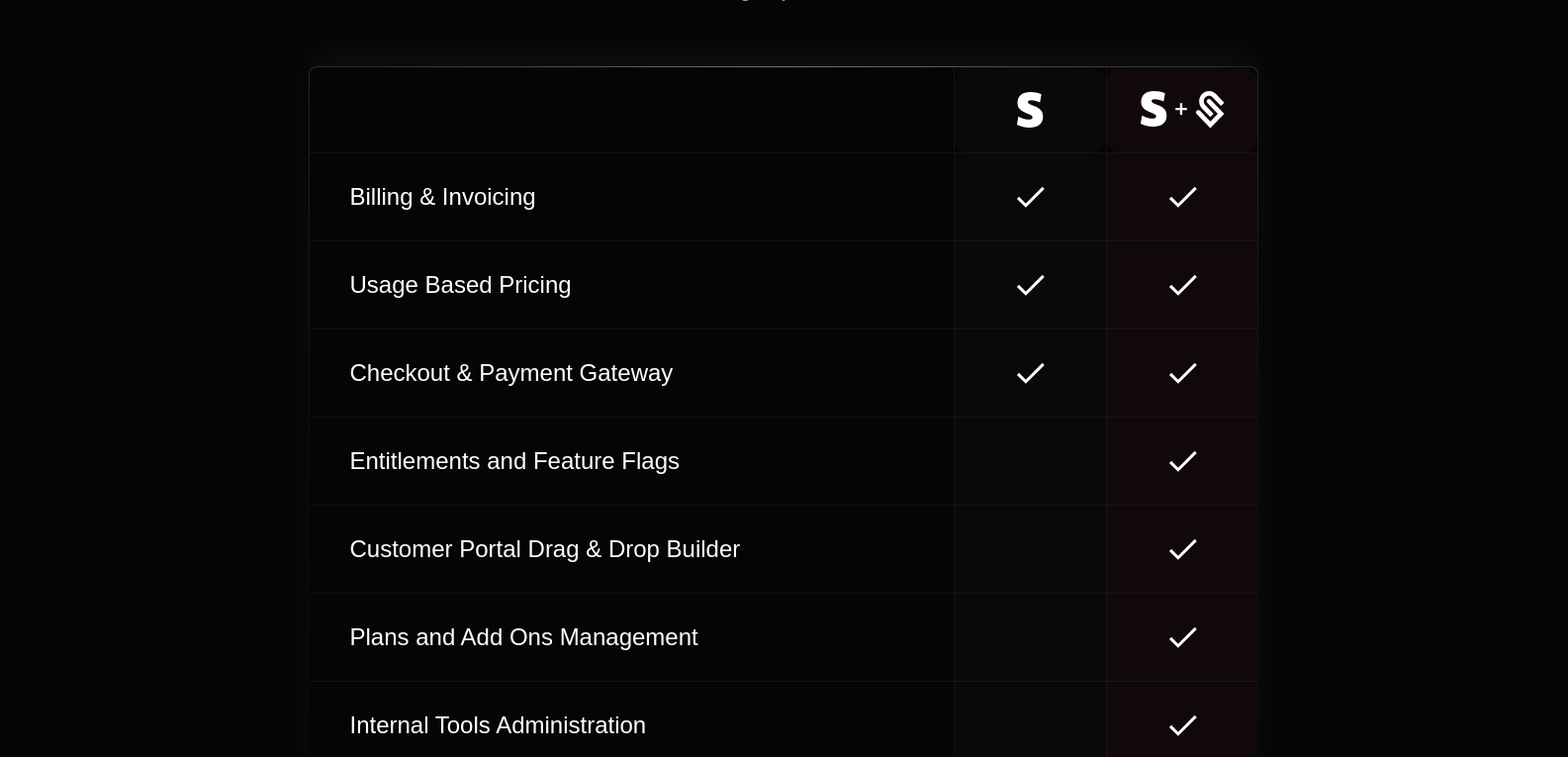
click at [1188, 114] on icon at bounding box center [1182, 110] width 84 height 38
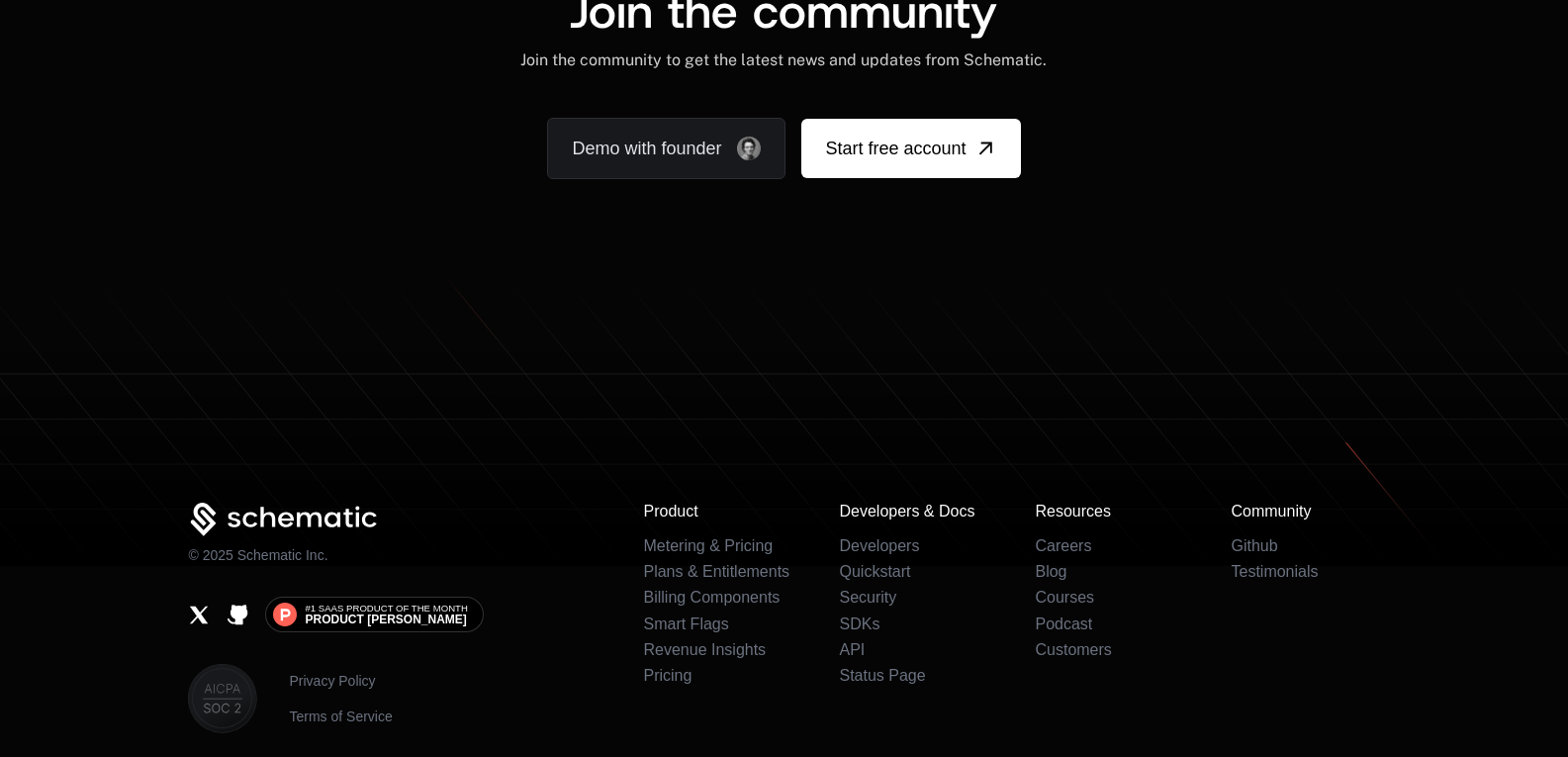
scroll to position [12362, 0]
